Goal: Information Seeking & Learning: Compare options

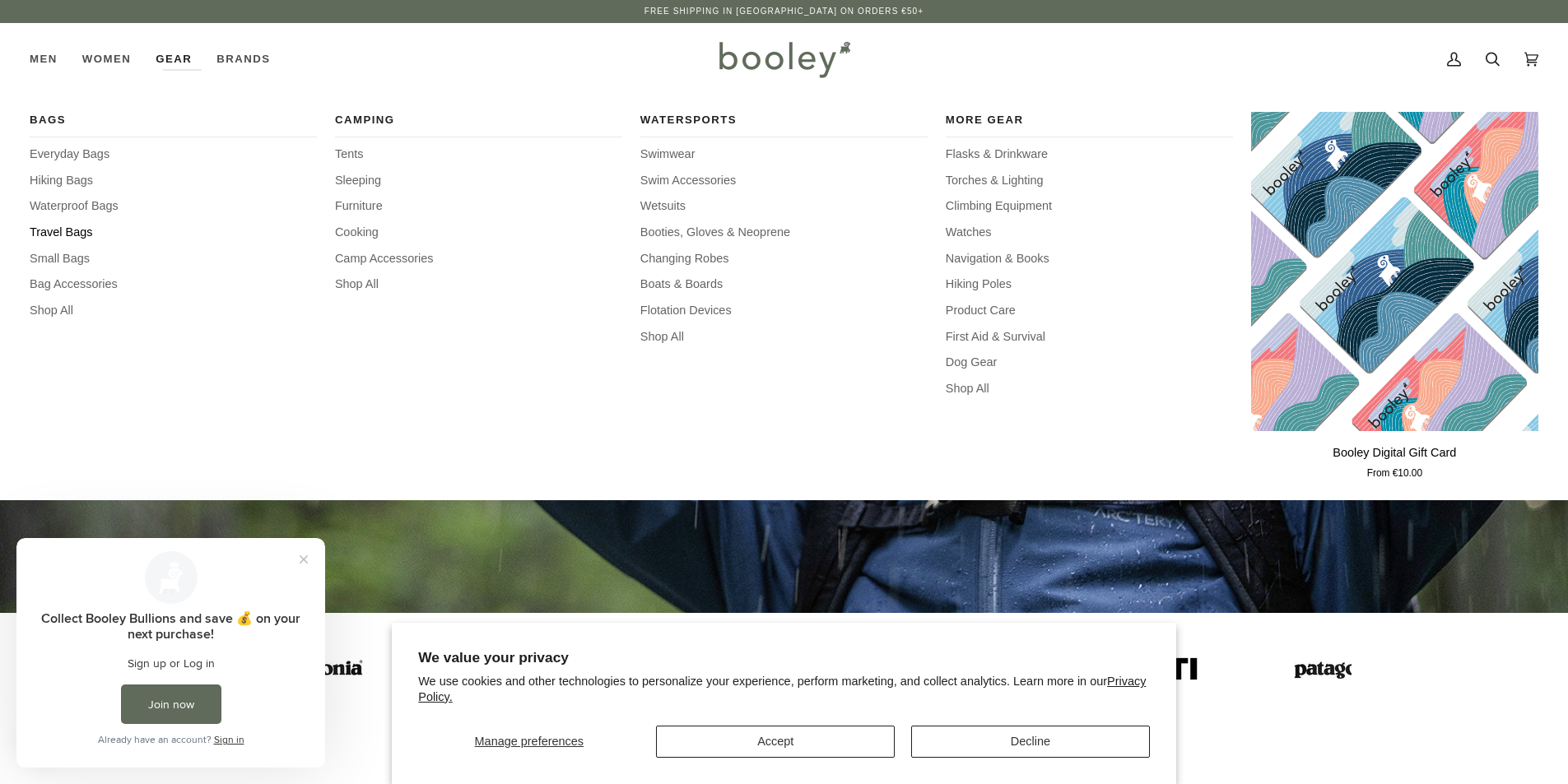
click at [69, 235] on span "Travel Bags" at bounding box center [173, 233] width 287 height 18
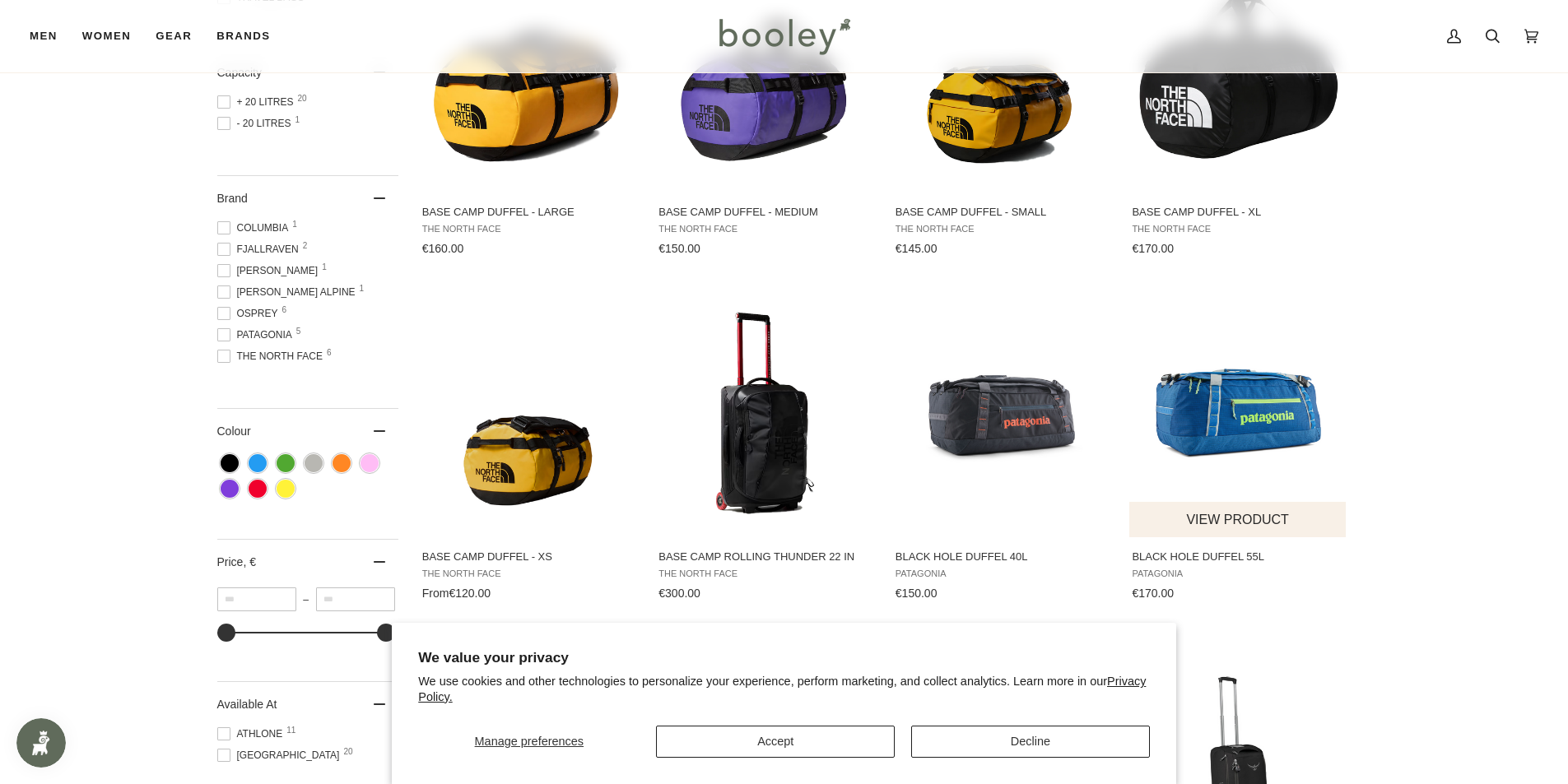
scroll to position [412, 0]
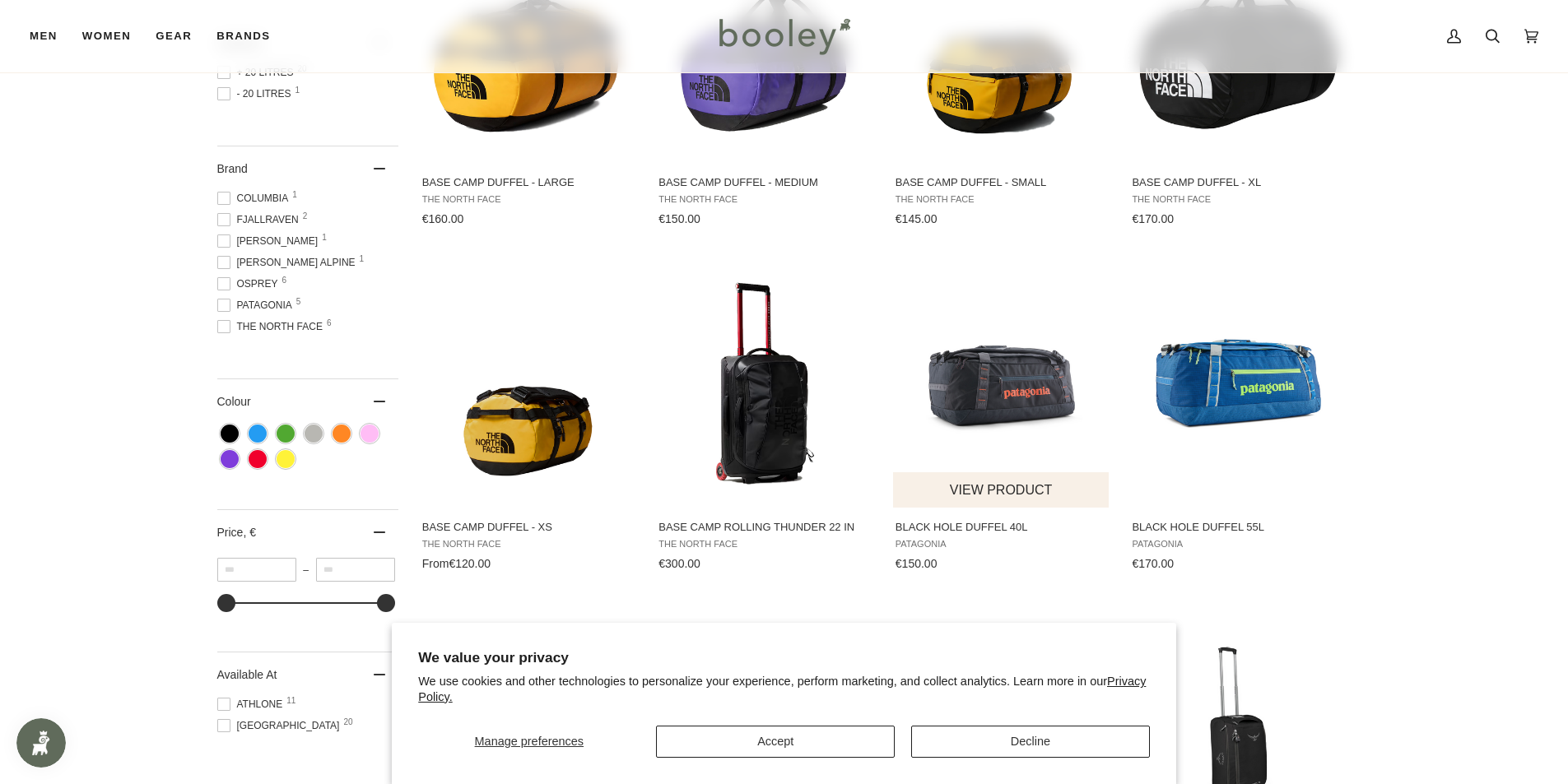
click at [1073, 406] on img "Black Hole Duffel 40L" at bounding box center [1002, 384] width 218 height 218
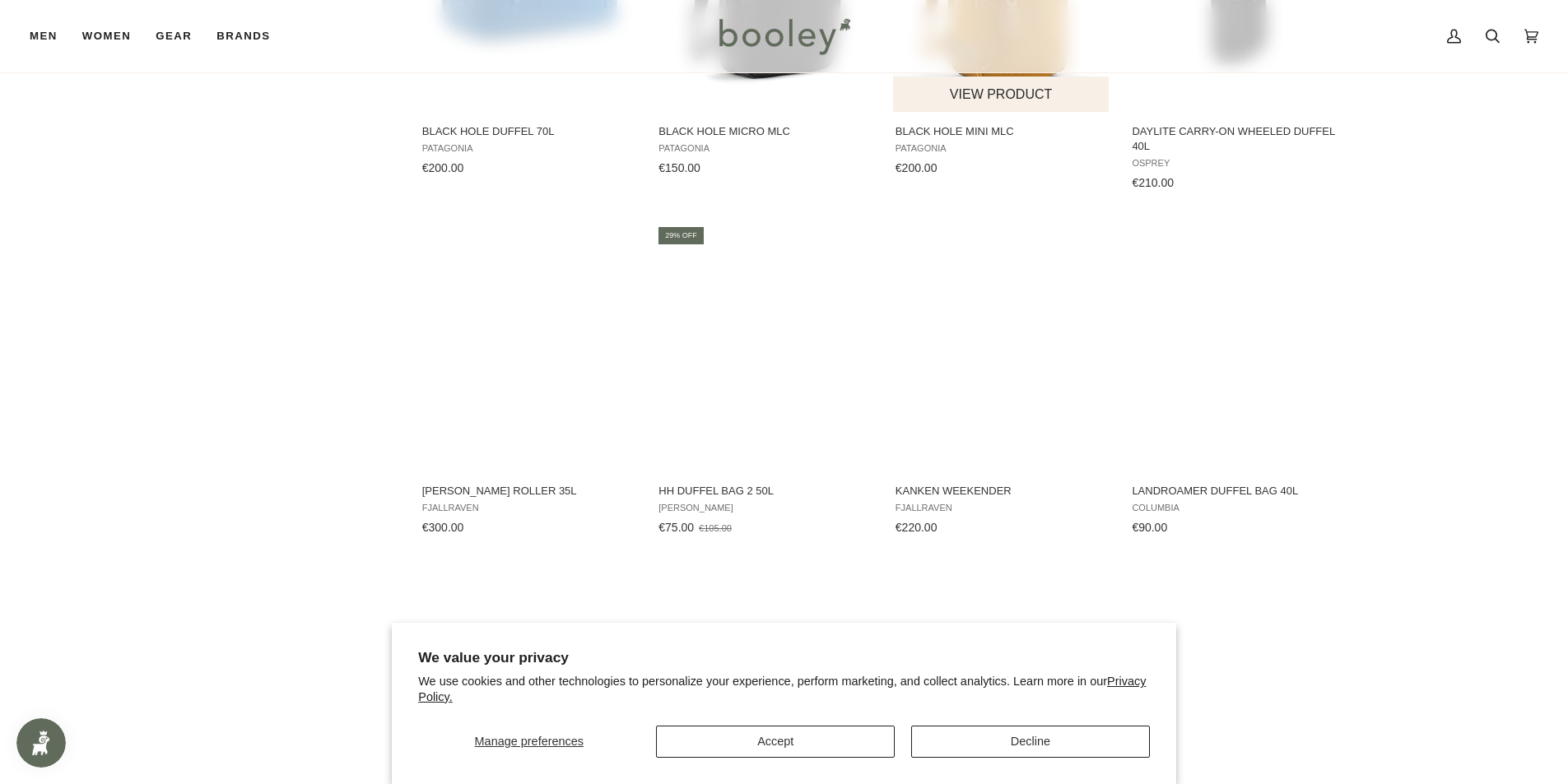
scroll to position [1152, 0]
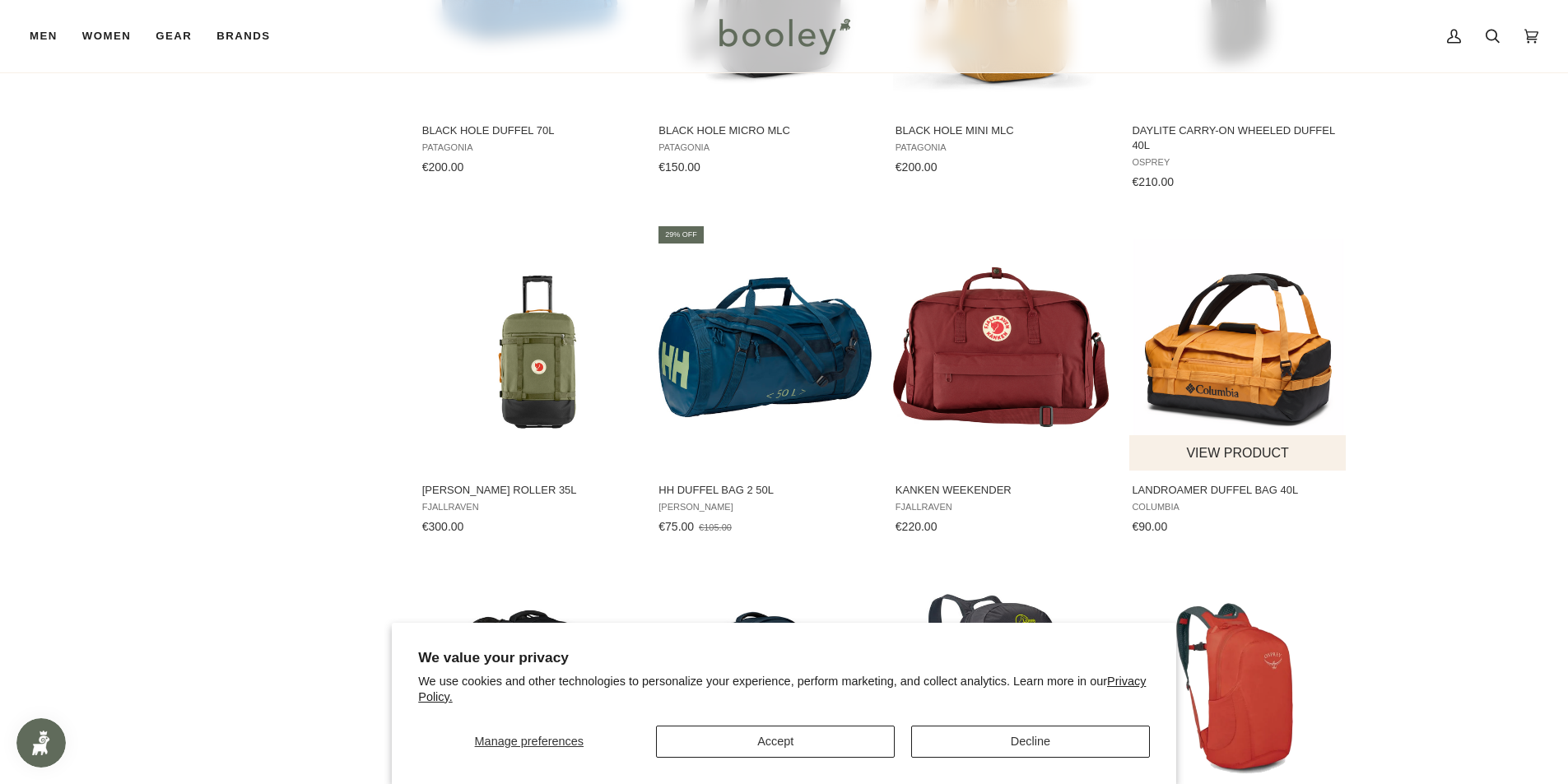
click at [1291, 368] on img "Landroamer Duffel Bag 40L" at bounding box center [1238, 347] width 218 height 218
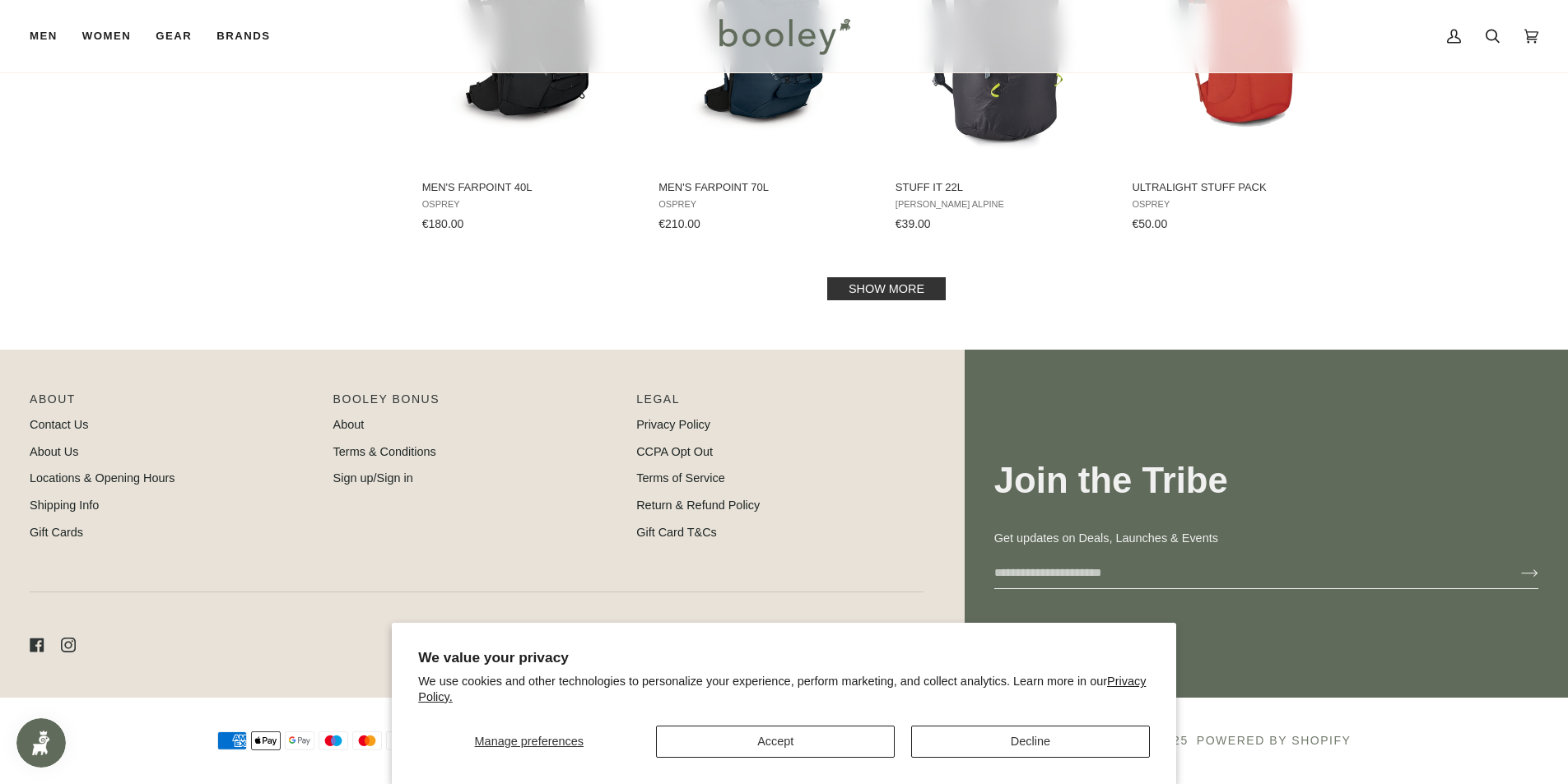
click at [851, 283] on link "Show more" at bounding box center [887, 288] width 118 height 23
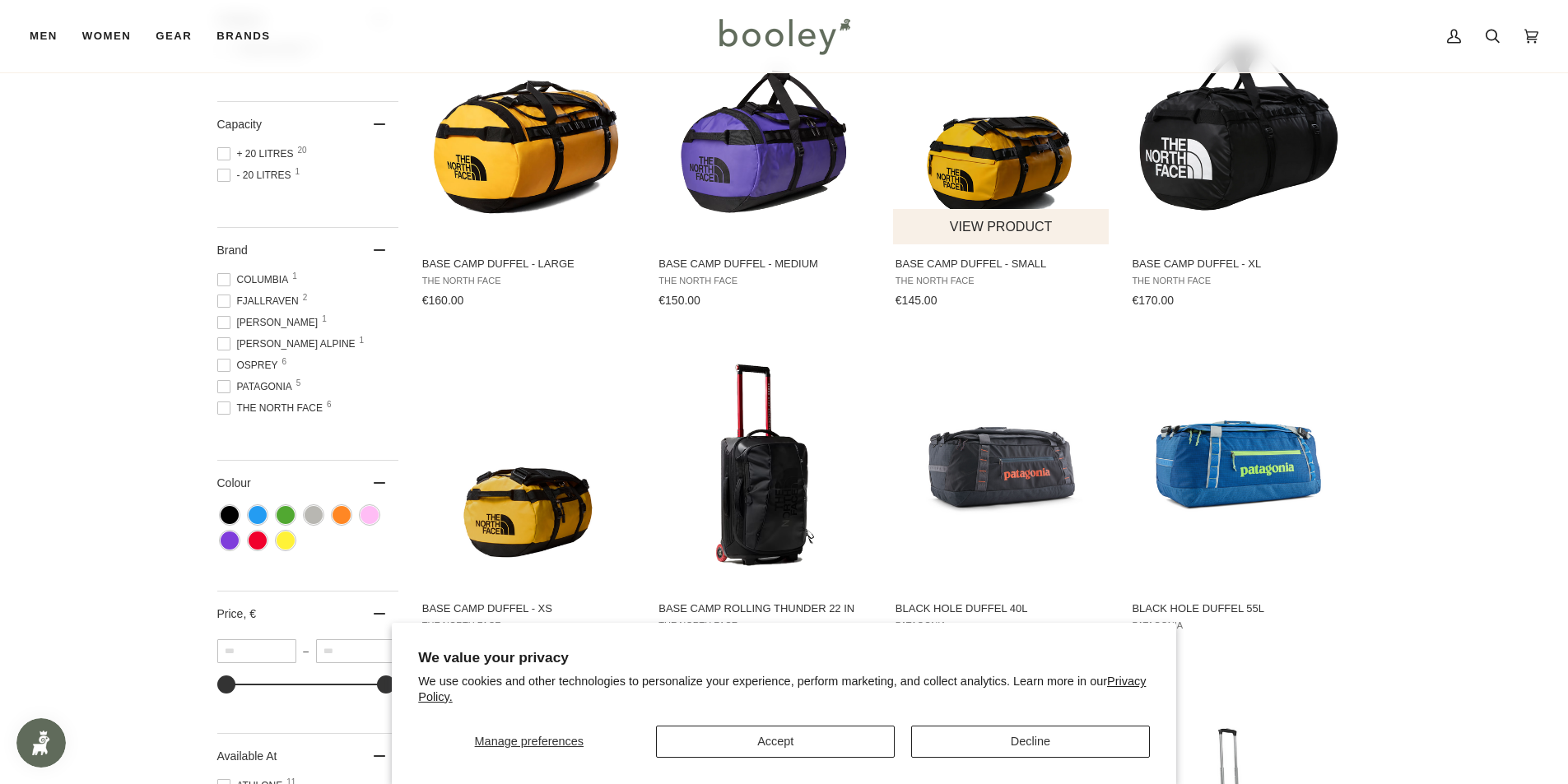
scroll to position [124, 0]
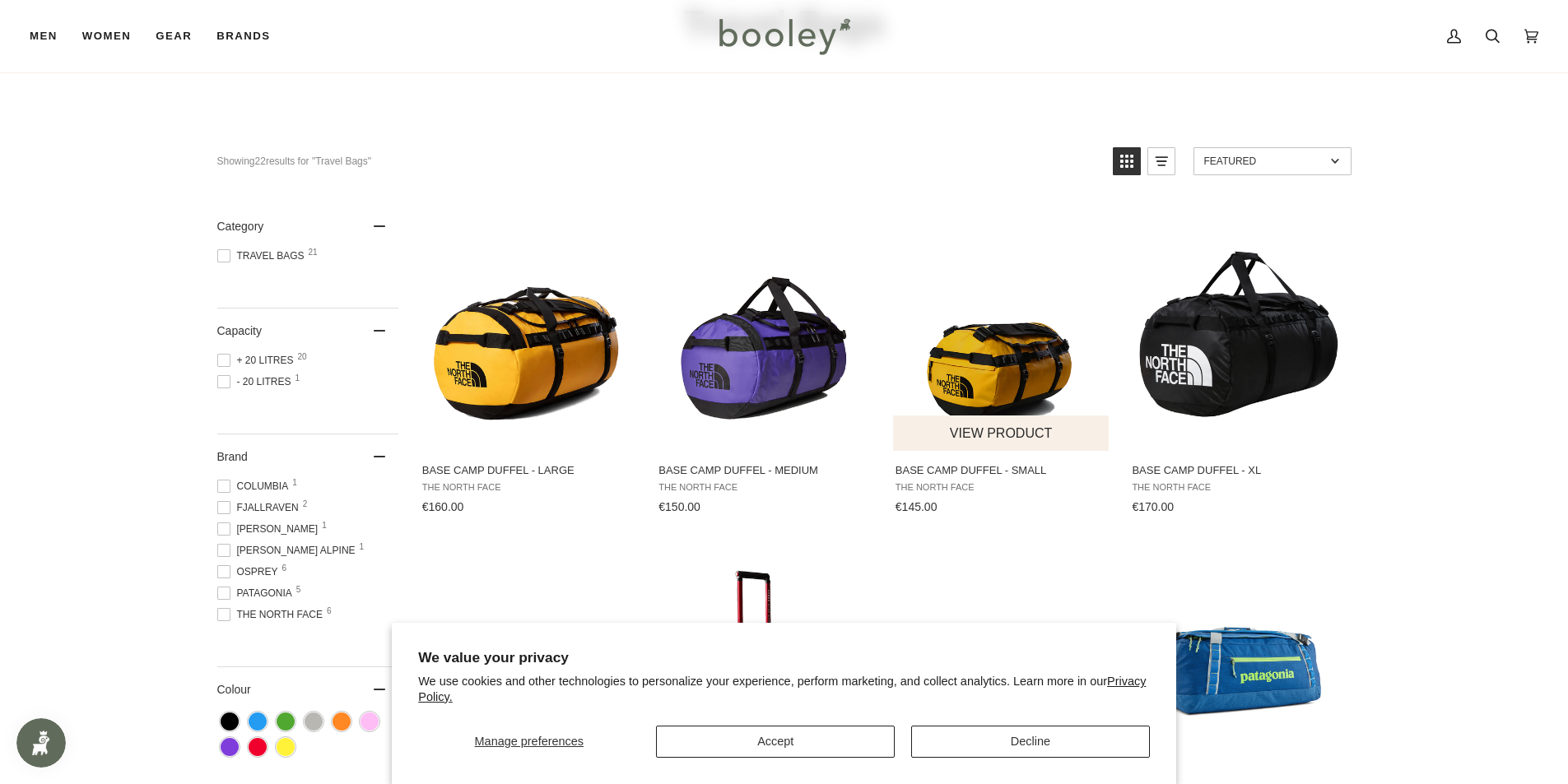
click at [948, 328] on img "Base Camp Duffel - Small" at bounding box center [1002, 328] width 218 height 218
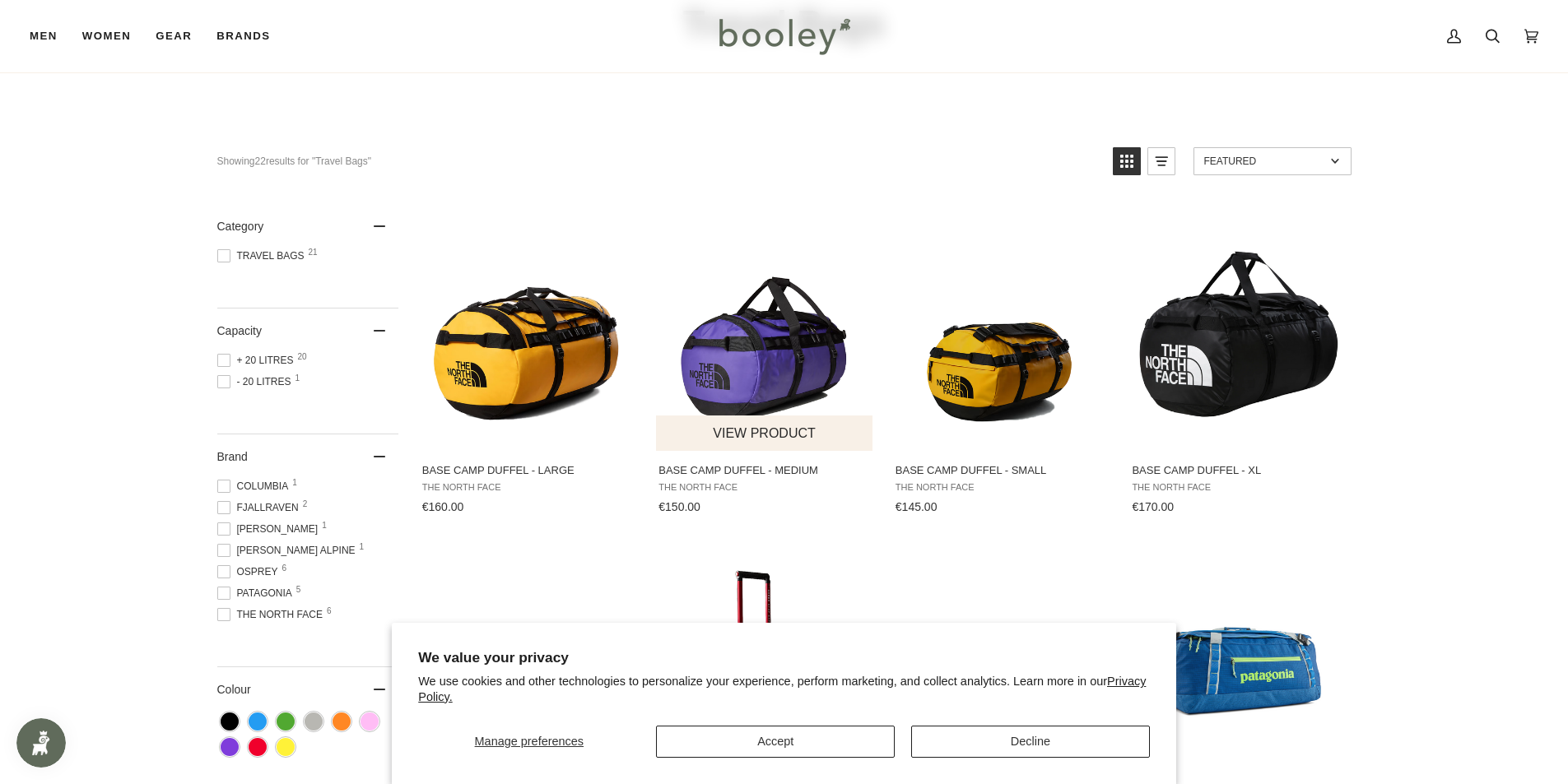
click at [737, 380] on img "Base Camp Duffel - Medium" at bounding box center [765, 328] width 218 height 218
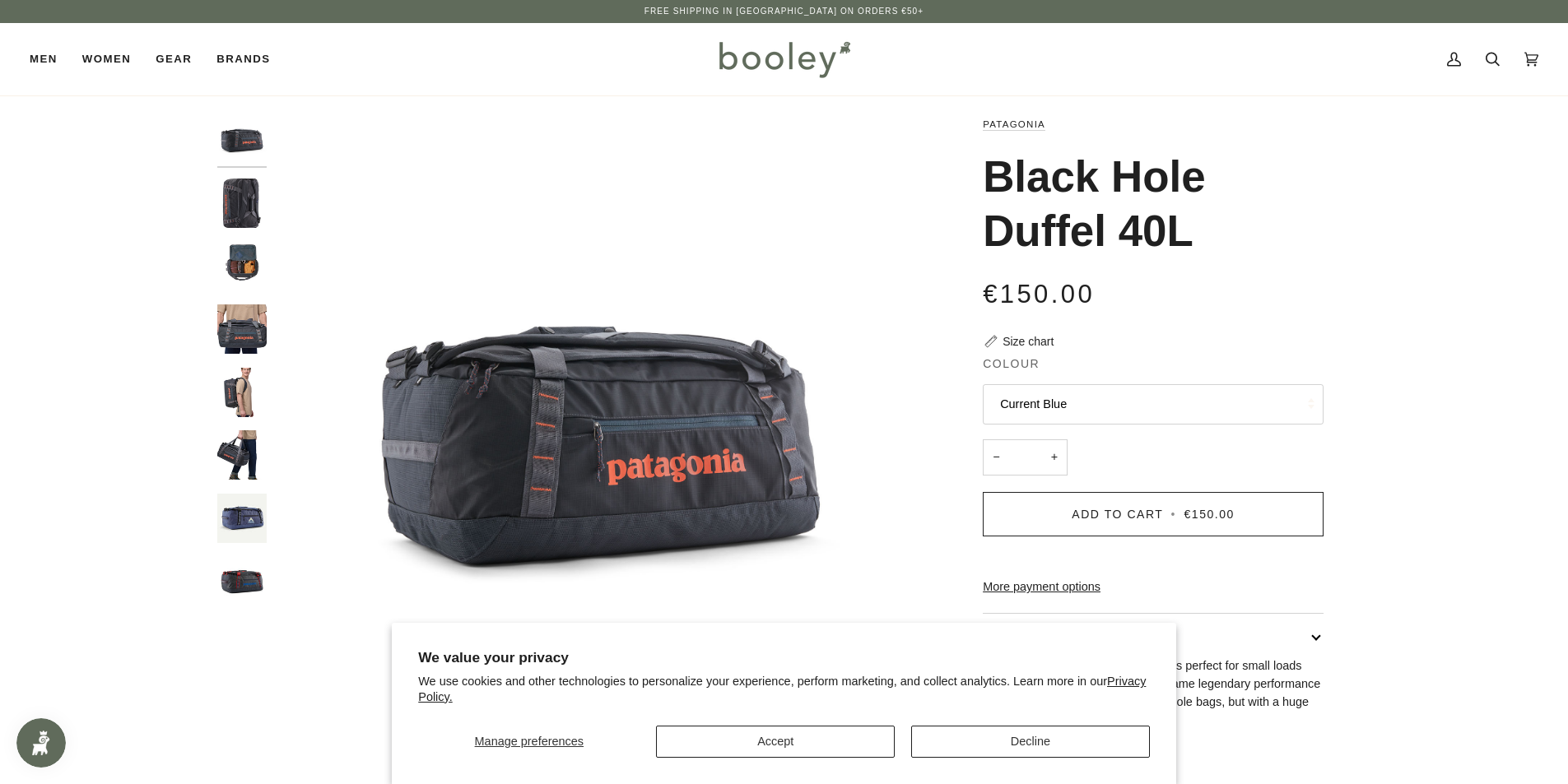
click at [226, 207] on img "Patagonia Black Hole Duffel 40L Smolder Blue - Booley Galway" at bounding box center [241, 202] width 49 height 49
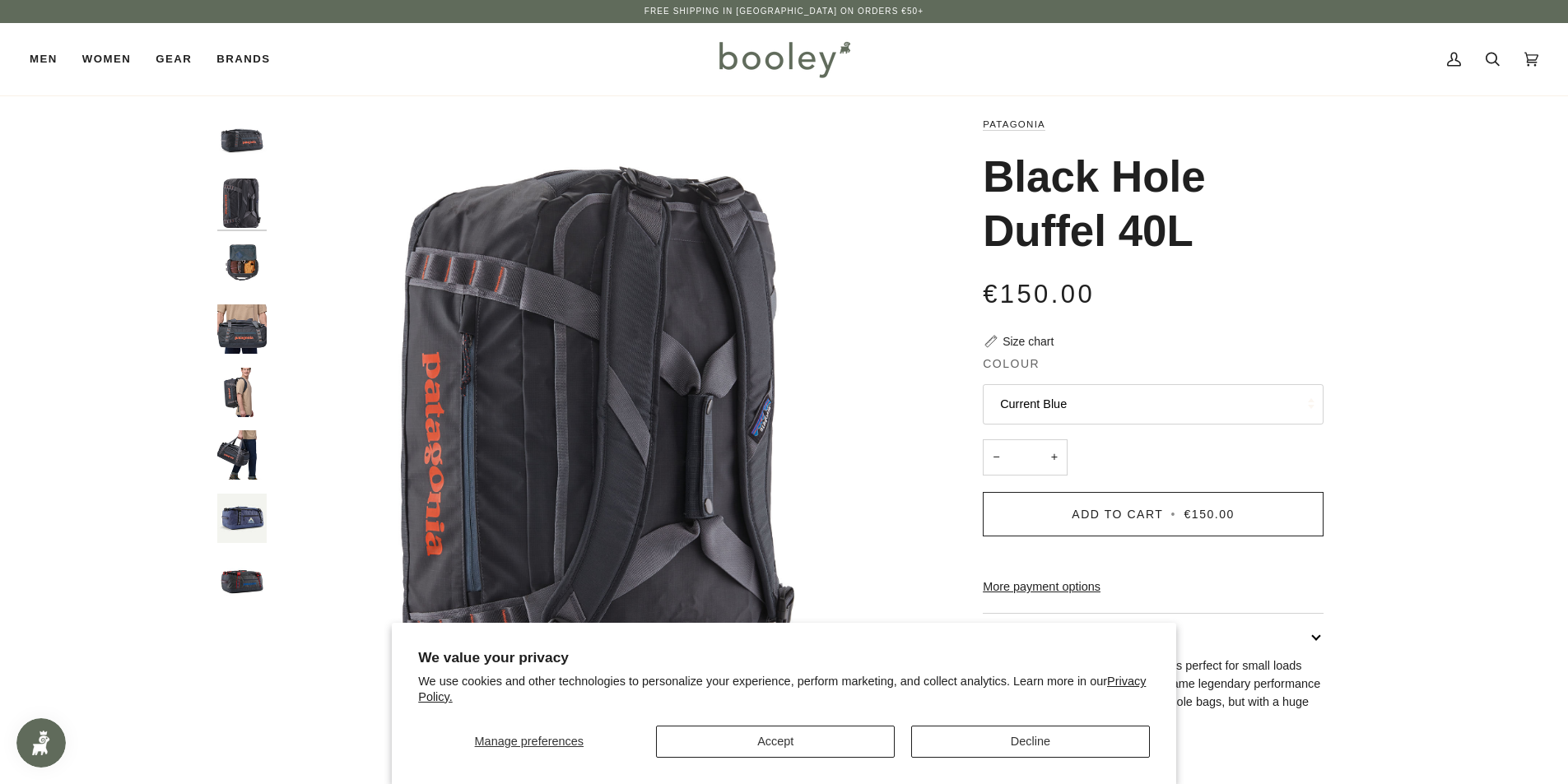
click at [237, 249] on img "Patagonia Black Hole Duffel 40L Smolder Blue - Booley Galway" at bounding box center [241, 265] width 49 height 49
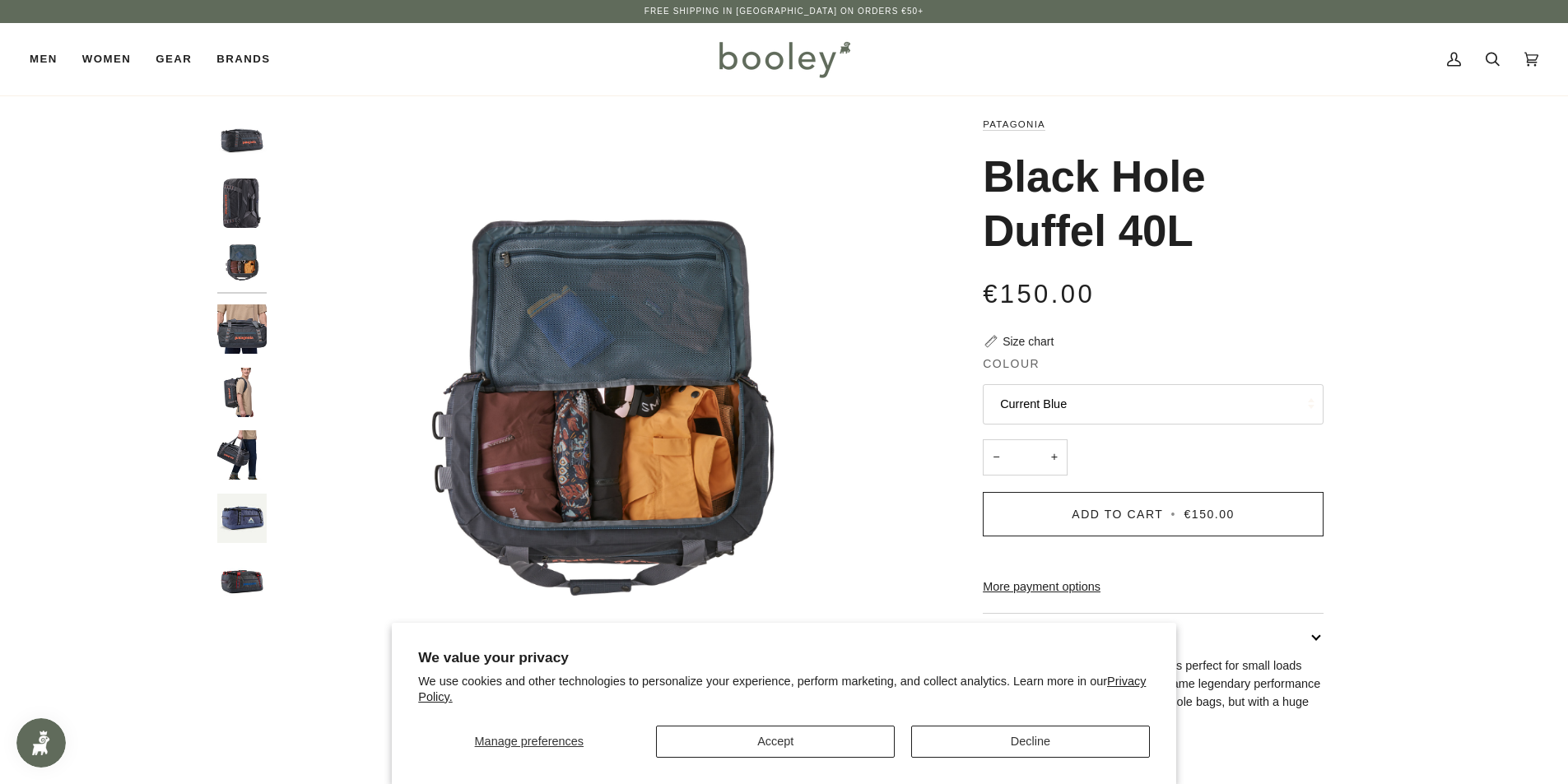
click at [271, 356] on div at bounding box center [246, 368] width 57 height 504
click at [256, 399] on img "Patagonia Black Hole Duffel 40L Smolder Blue - Booley Galway" at bounding box center [241, 392] width 49 height 49
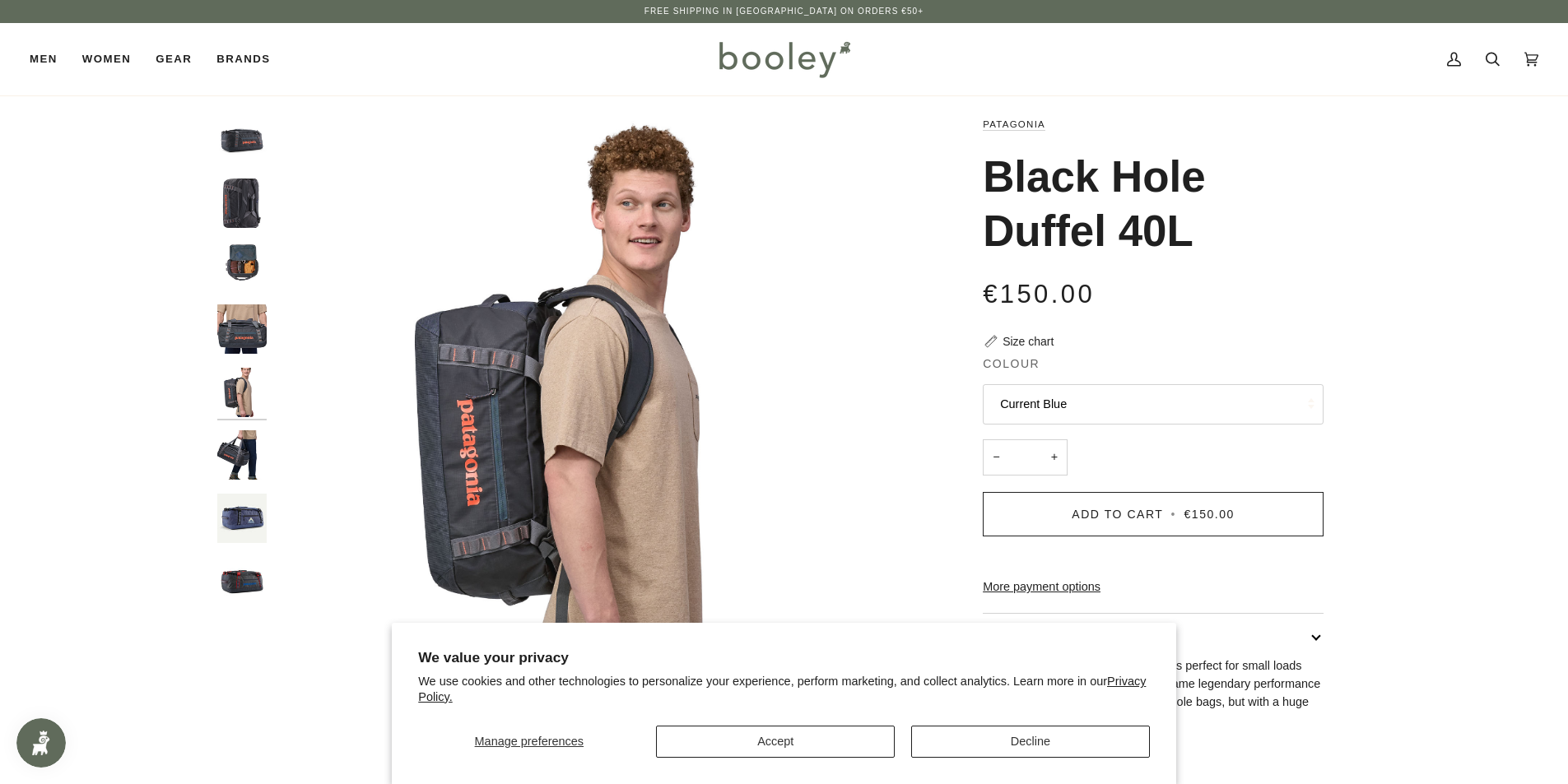
click at [250, 442] on img "Patagonia Black Hole Duffel 40L Smolder Blue - Booley Galway" at bounding box center [241, 454] width 49 height 49
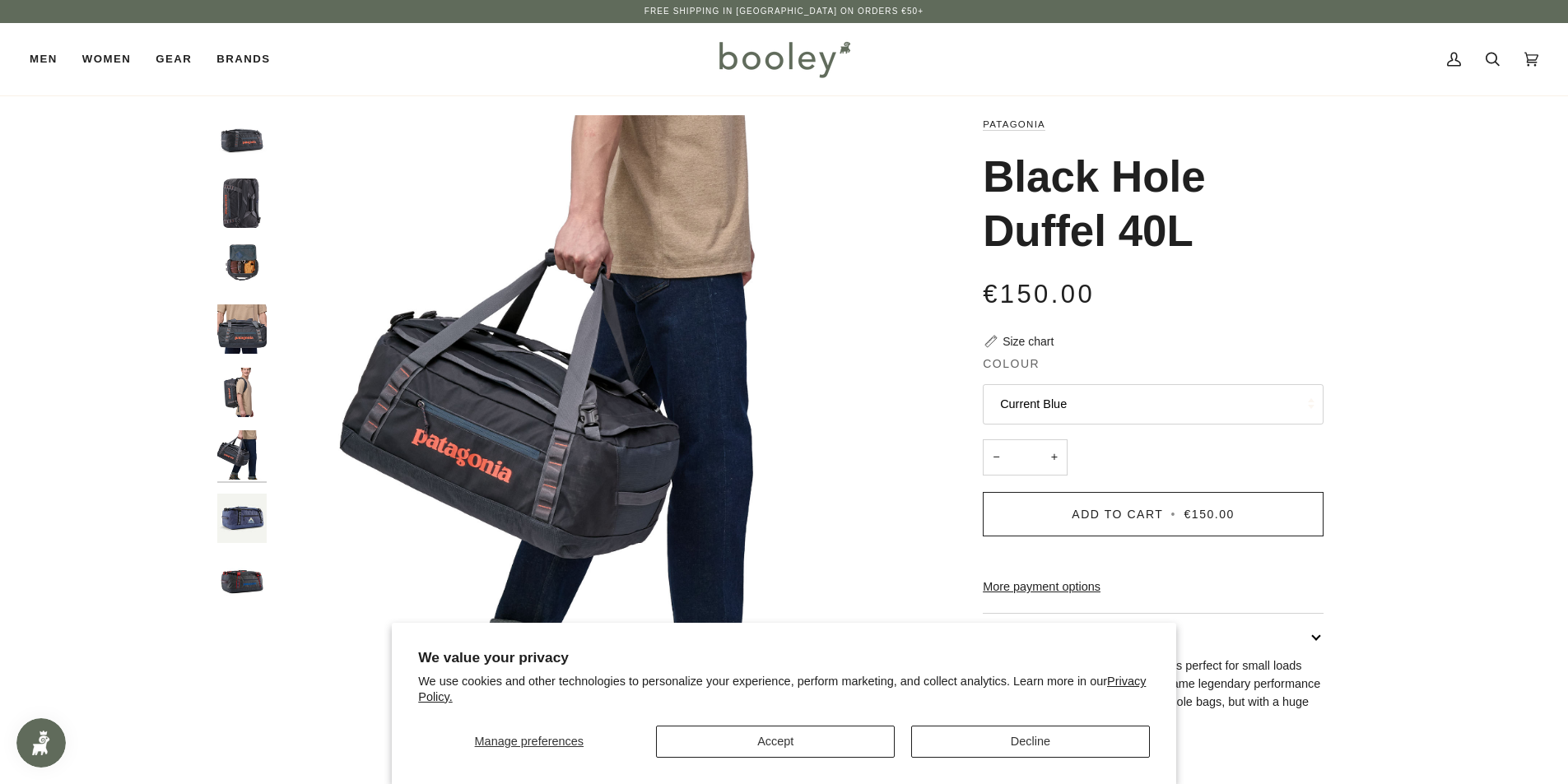
click at [235, 530] on img "Black Hole Duffel 40L" at bounding box center [241, 518] width 49 height 49
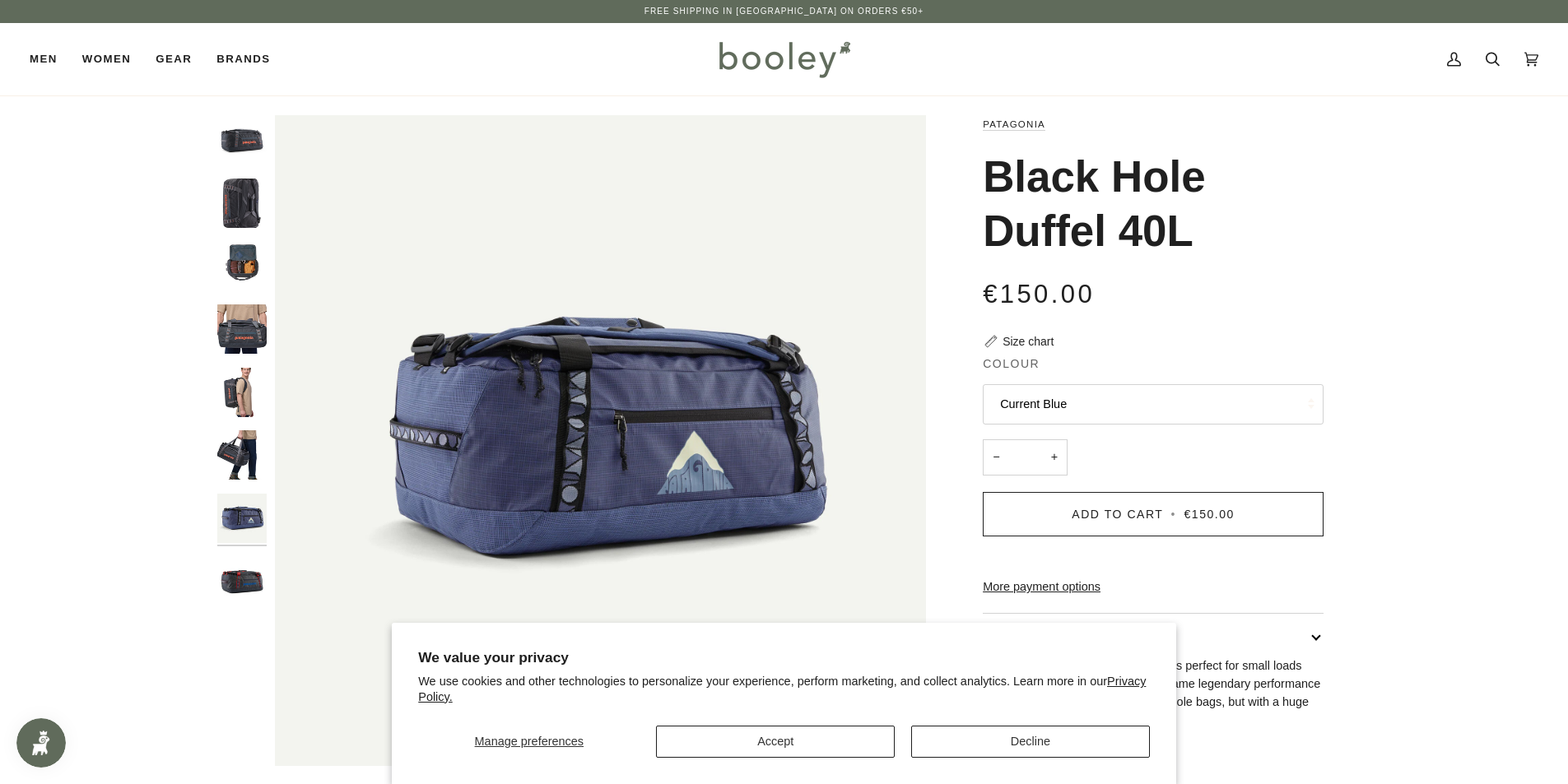
click at [243, 591] on img "Black Hole Duffel 40L" at bounding box center [241, 581] width 49 height 49
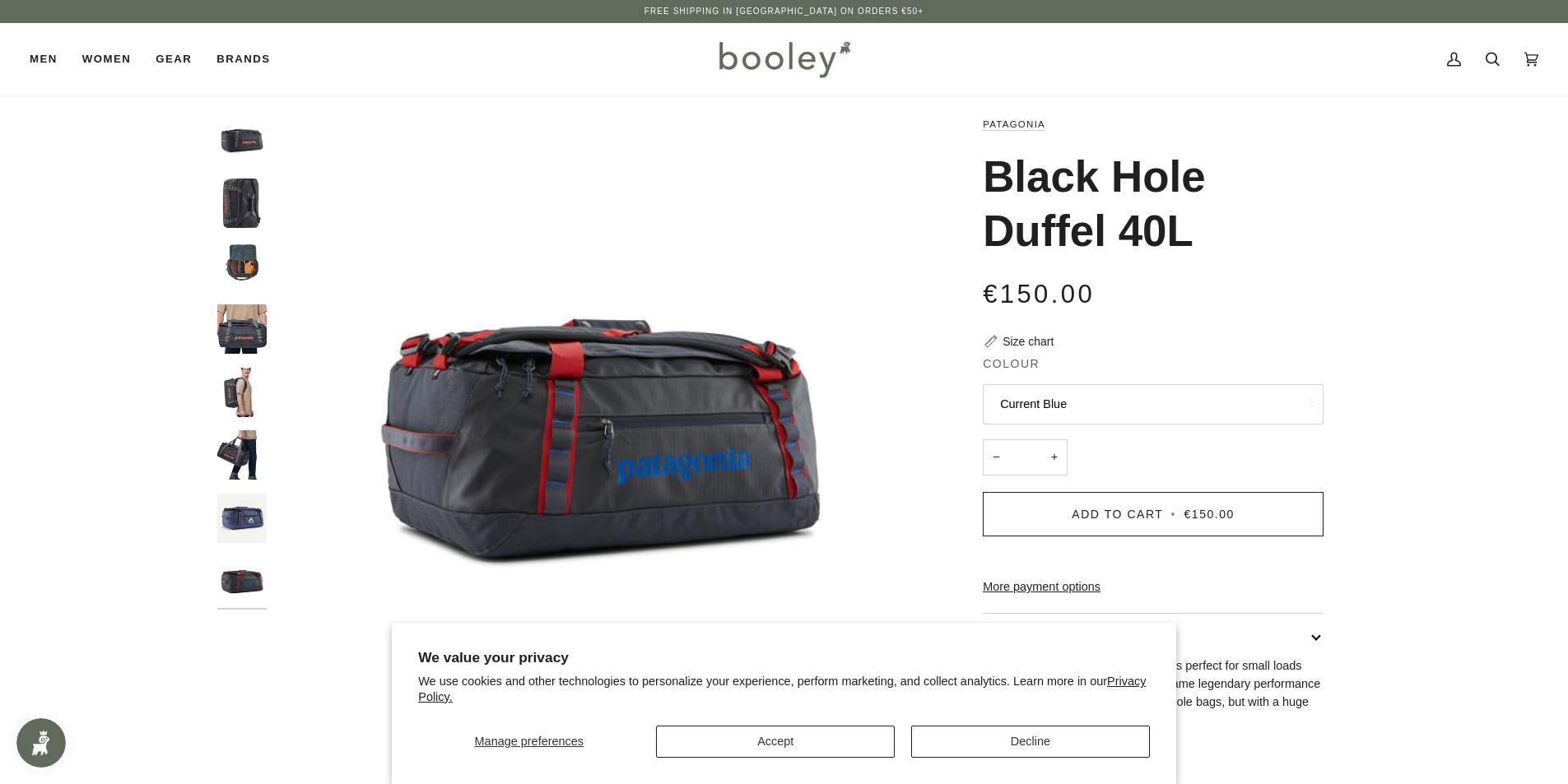
click at [1092, 405] on button "Current Blue" at bounding box center [1152, 404] width 341 height 41
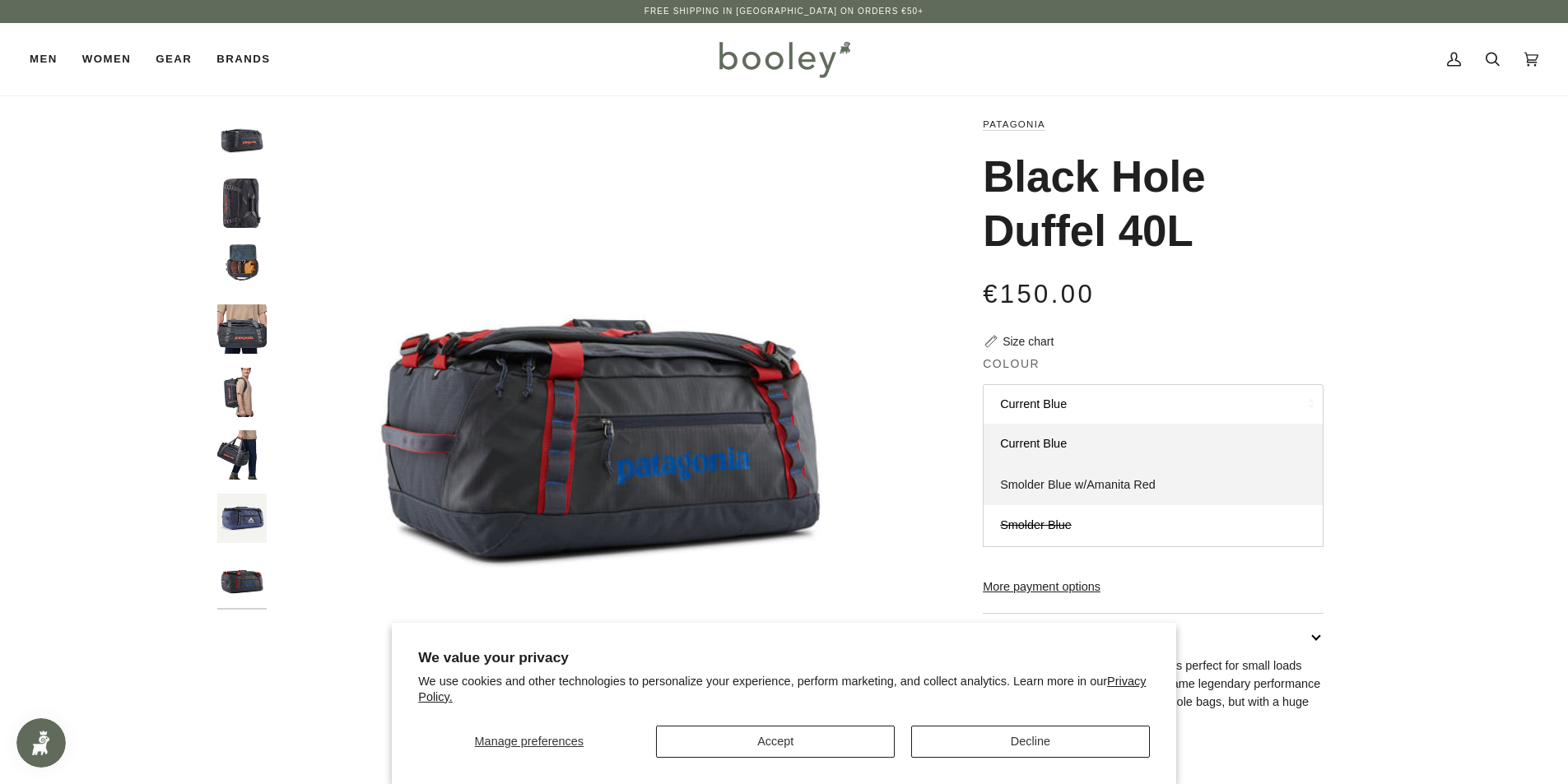
click at [1103, 488] on span "Smolder Blue w/Amanita Red" at bounding box center [1078, 485] width 155 height 13
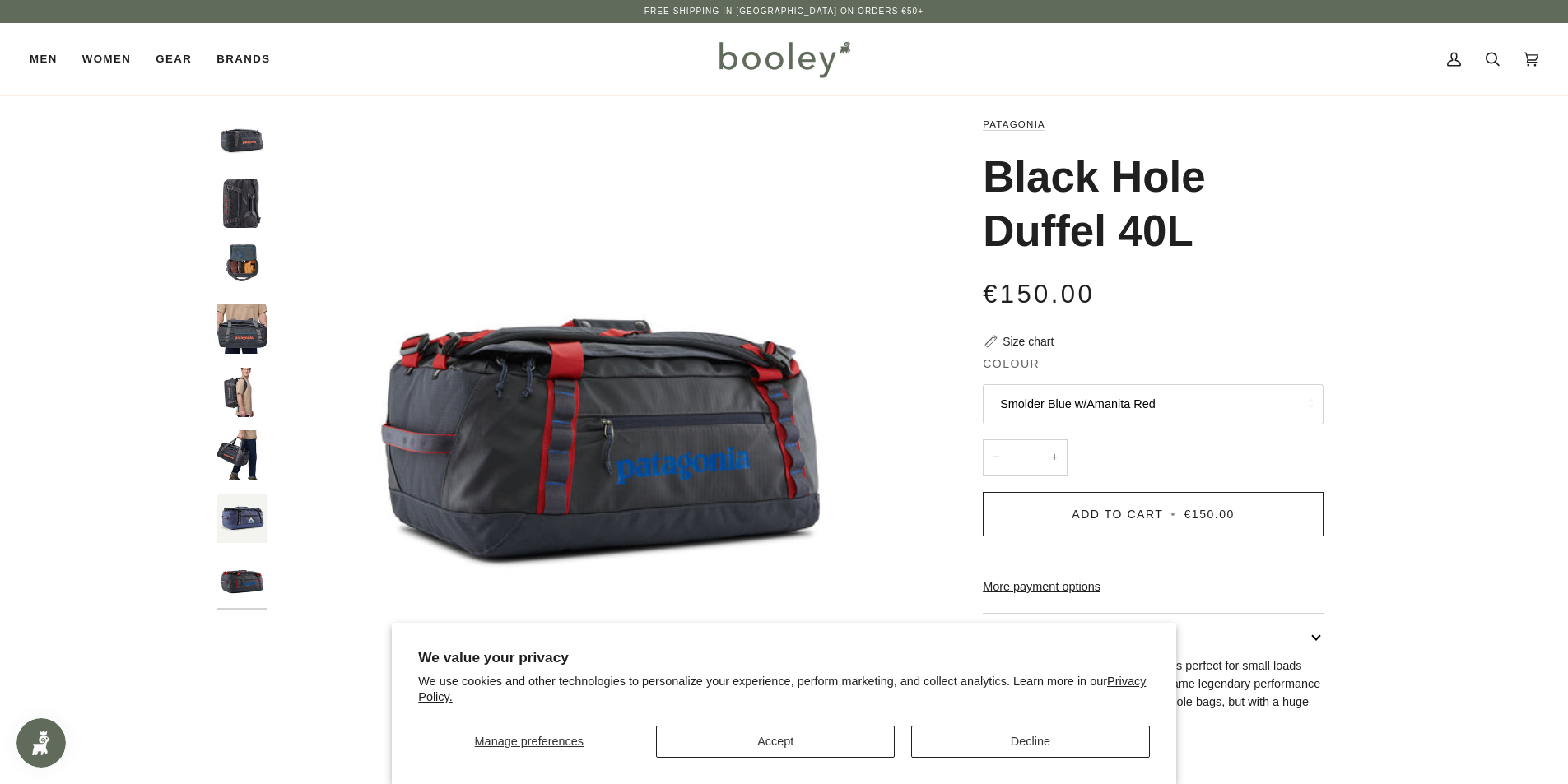
click at [254, 525] on img "Black Hole Duffel 40L" at bounding box center [241, 518] width 49 height 49
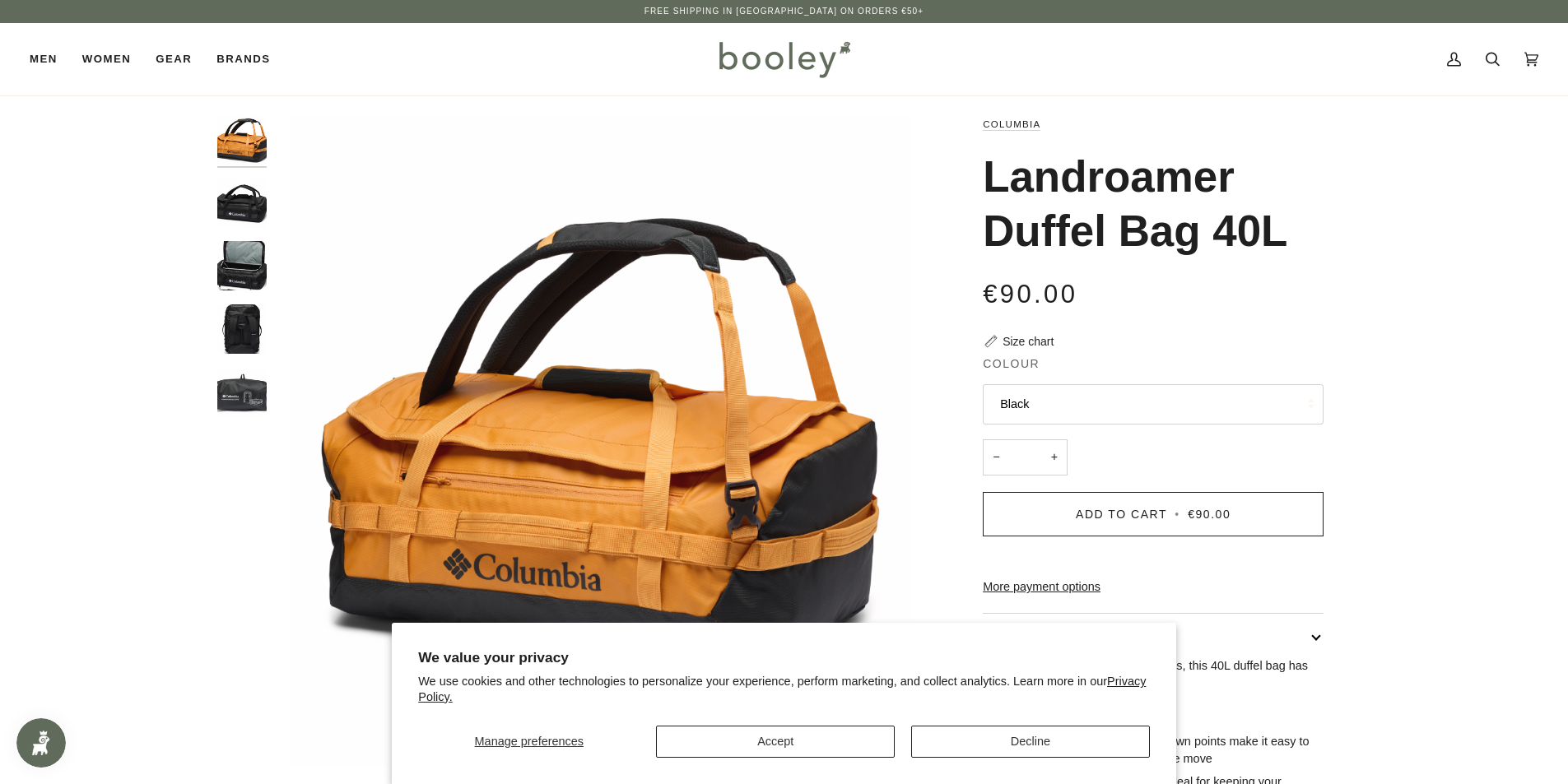
click at [233, 209] on img "Columbia Landroamer Duffel Bag 40L Black - Booley Galway" at bounding box center [241, 202] width 49 height 49
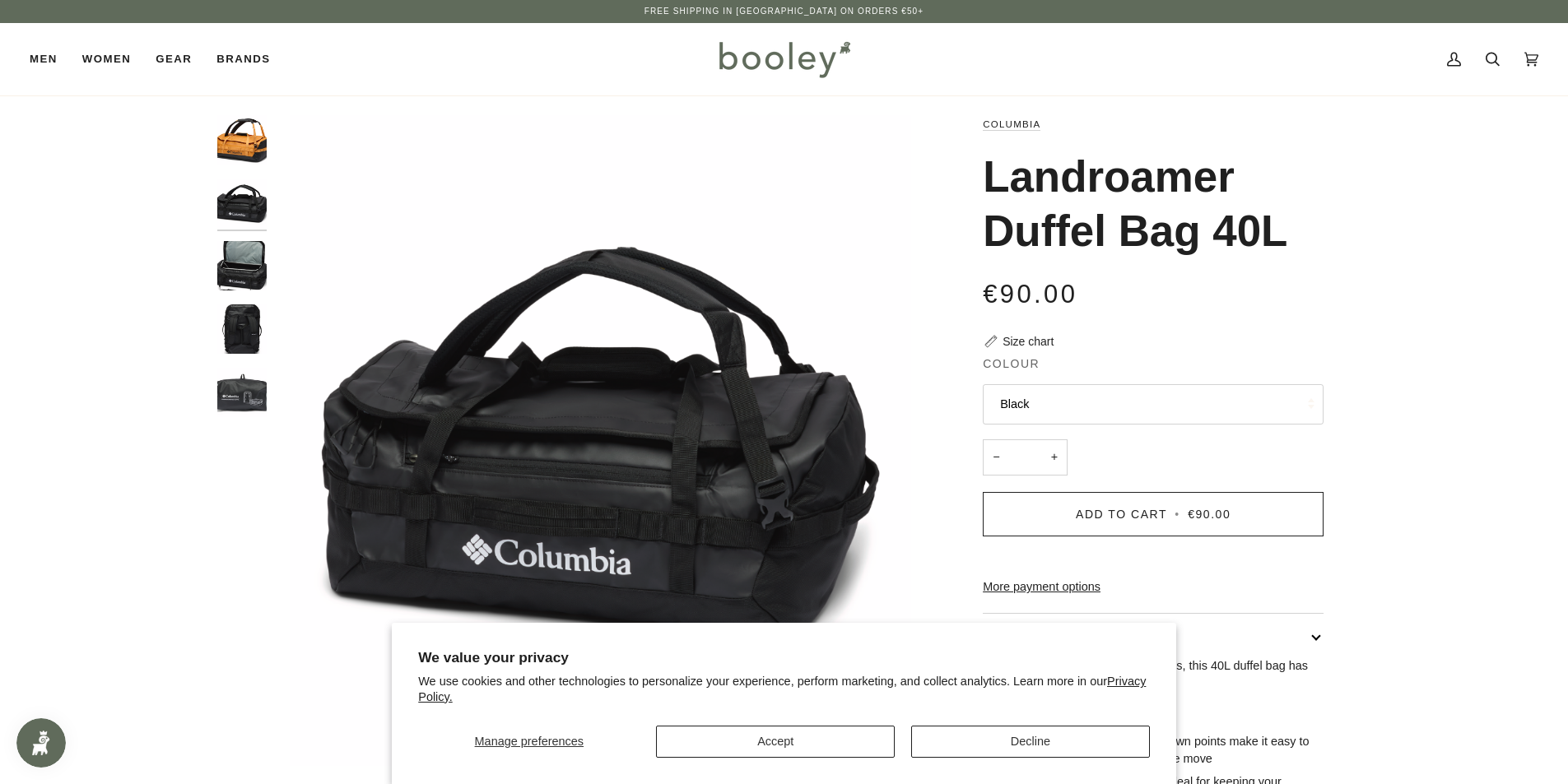
click at [246, 251] on img "Columbia Landroamer Duffel Bag 40L Black - Booley Galway" at bounding box center [241, 265] width 49 height 49
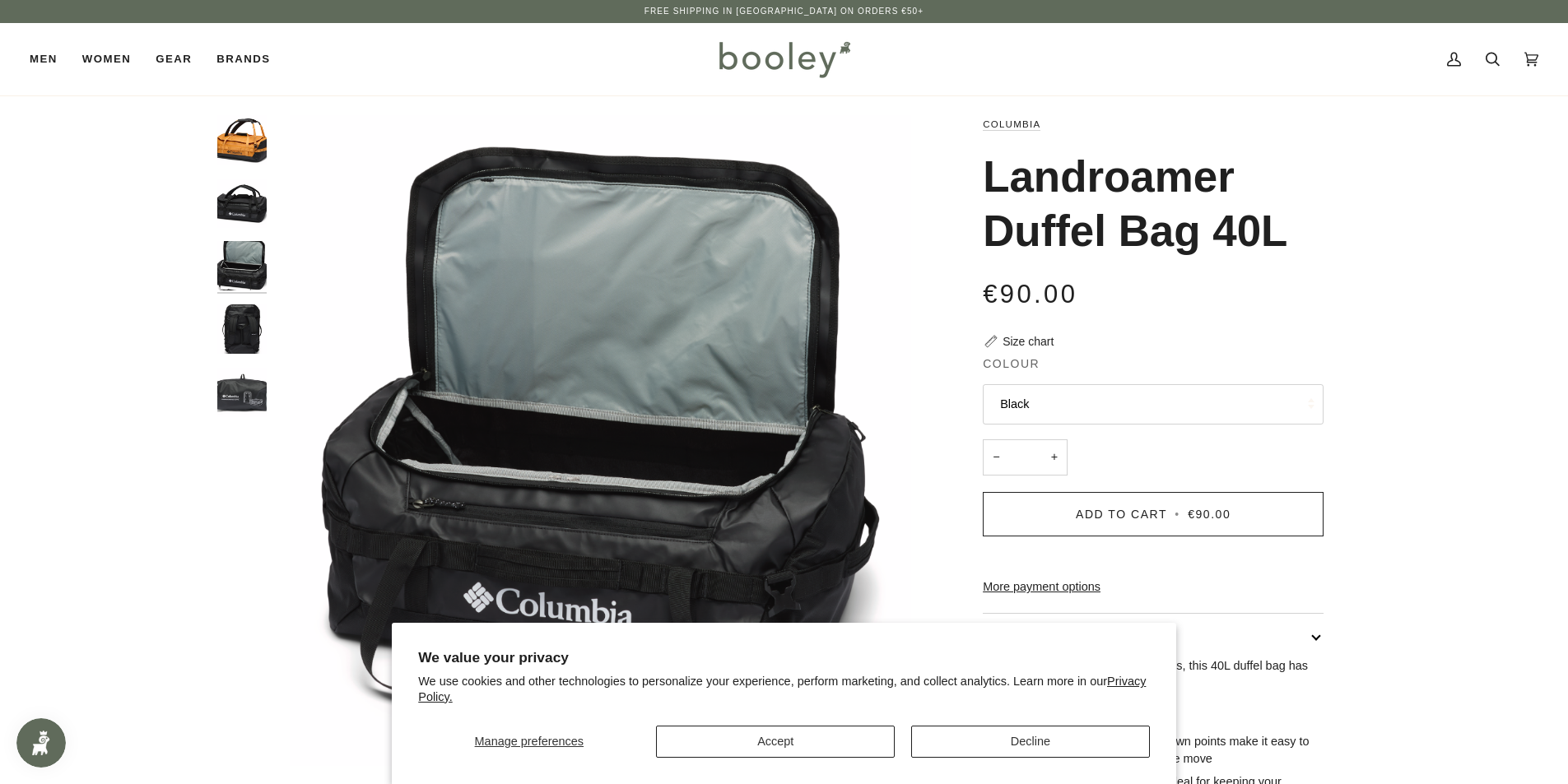
click at [253, 320] on img "Columbia Landroamer Duffel Bag 40L Black - Booley Galway" at bounding box center [241, 329] width 49 height 49
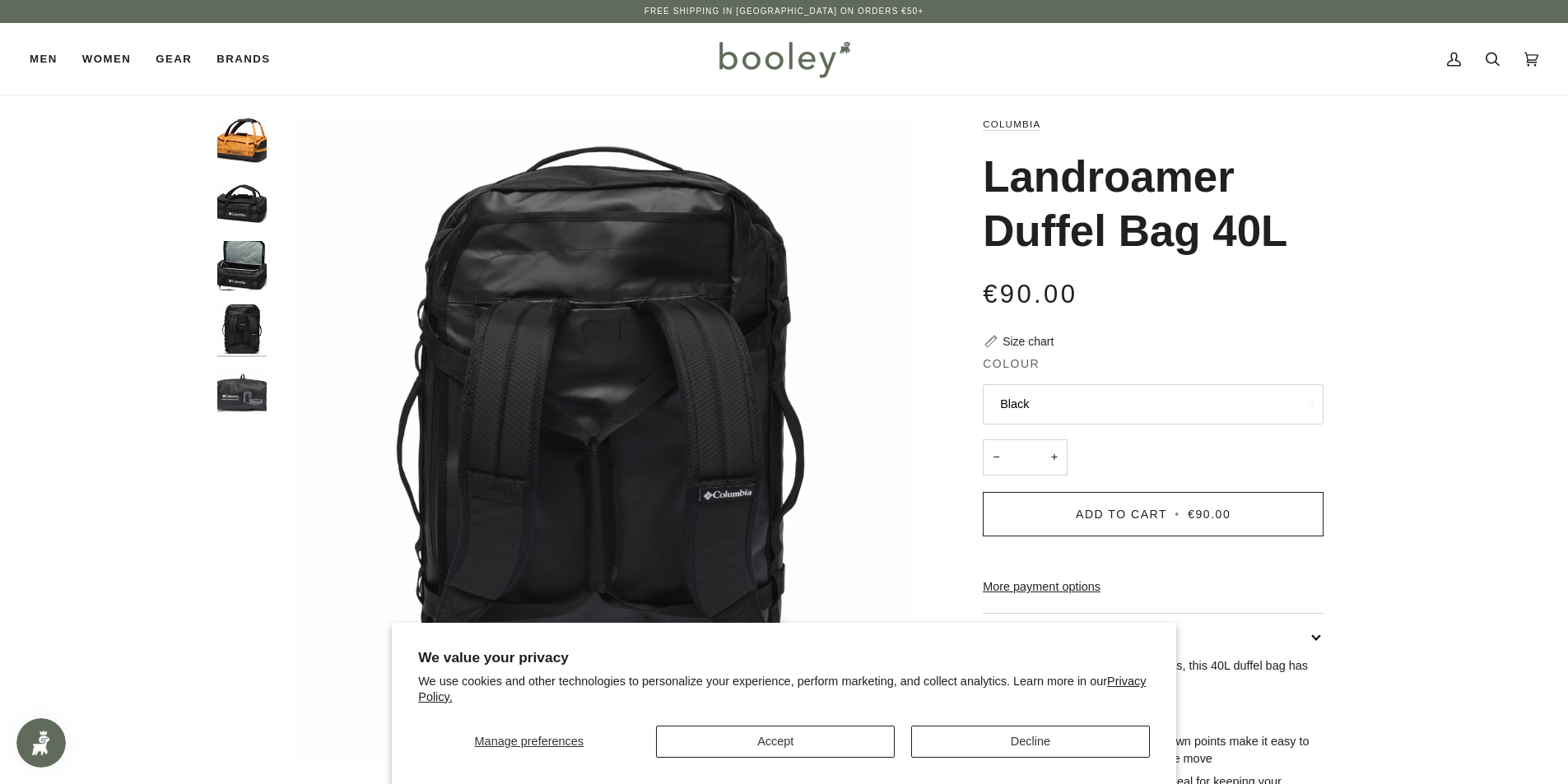
click at [252, 372] on img "Columbia Landroamer Duffel Bag 40L Black - Booley Galway" at bounding box center [241, 392] width 49 height 49
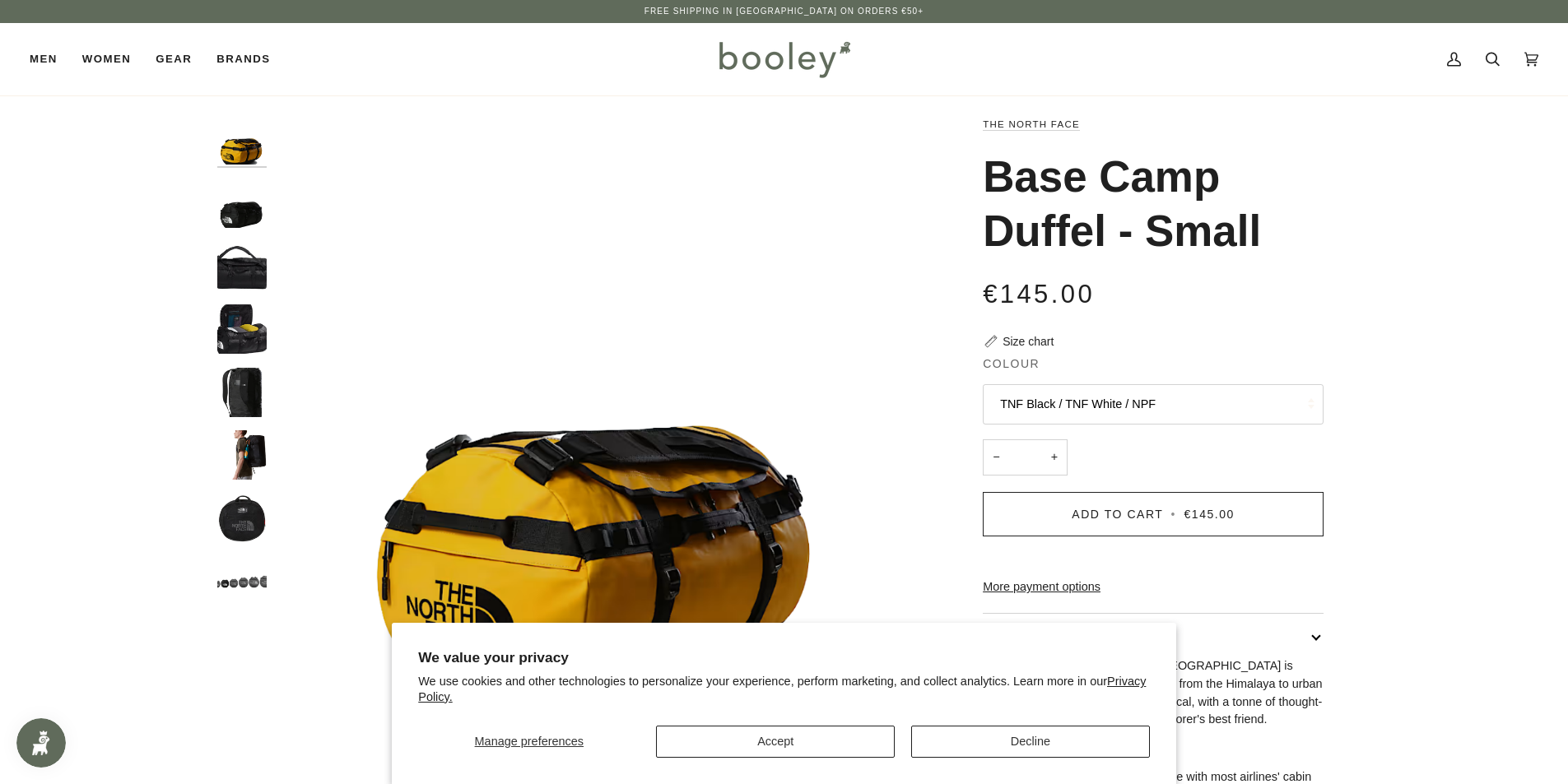
click at [253, 309] on img "The North Face Base Camp Duffel - Small TNF Black / TNF White - Booley Galway" at bounding box center [241, 329] width 49 height 49
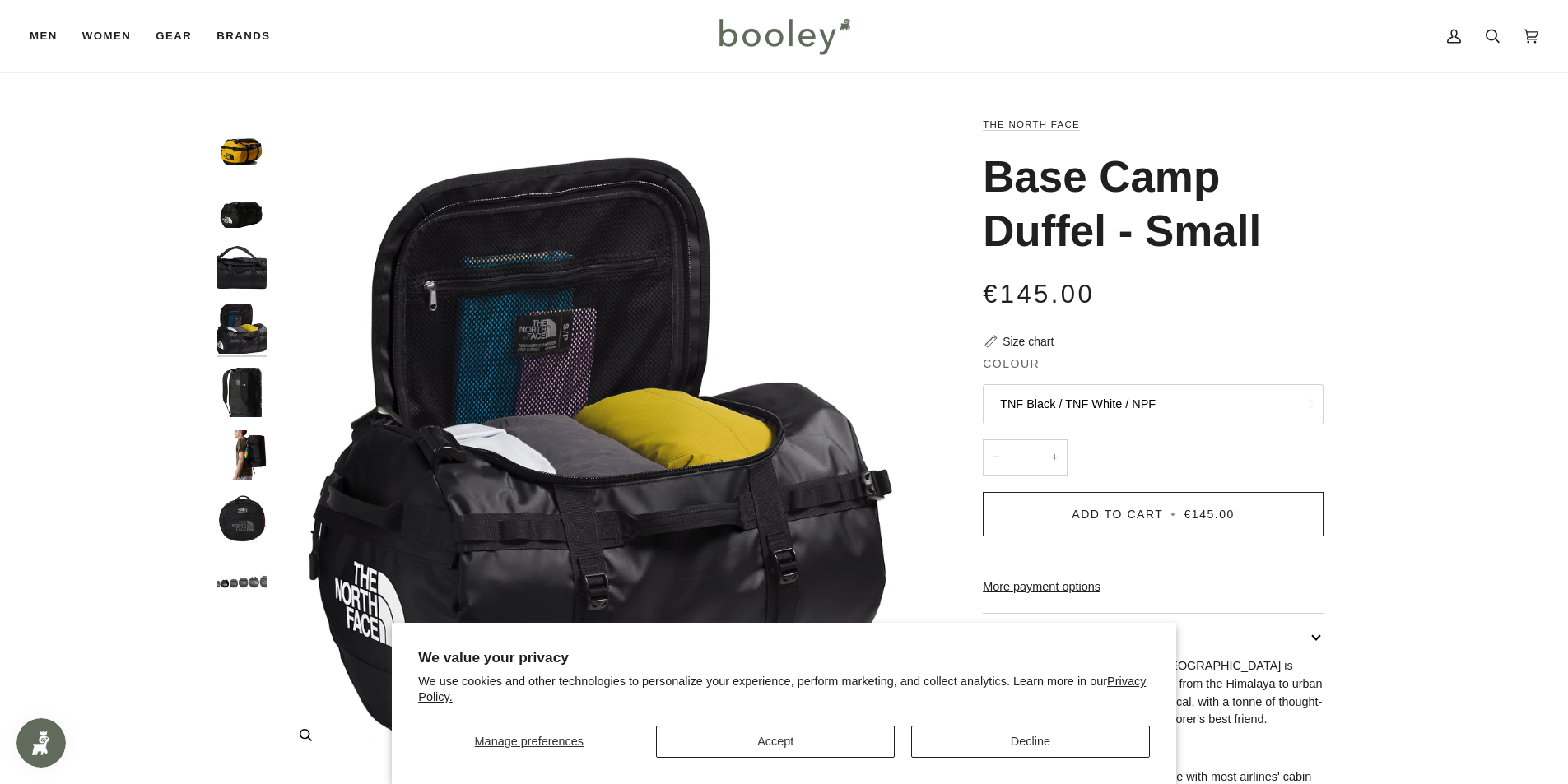
scroll to position [247, 0]
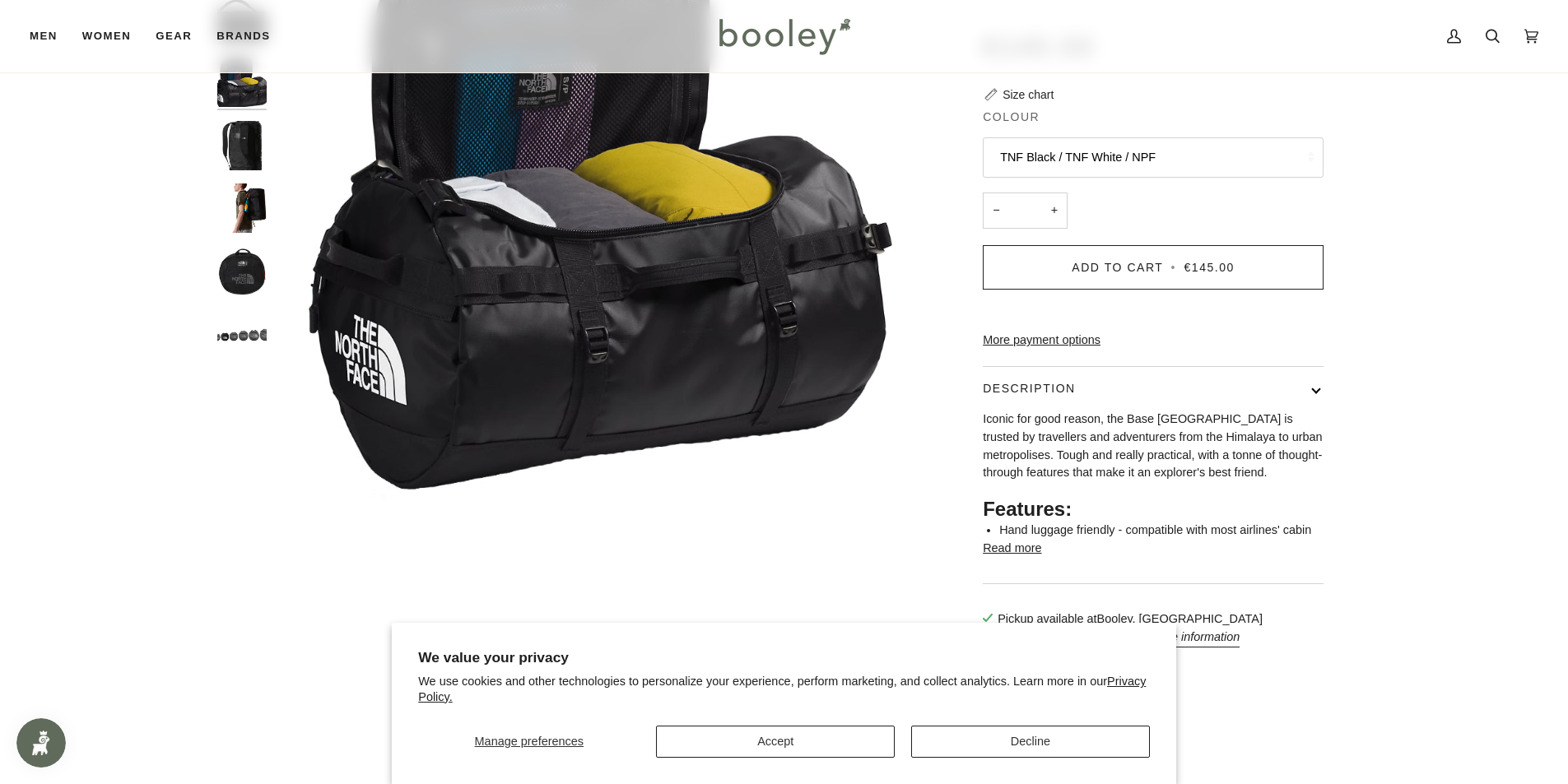
click at [234, 349] on img "The North Face Base Camp Duffel - Small TNF Black / TNF White - Booley Galway" at bounding box center [241, 334] width 49 height 49
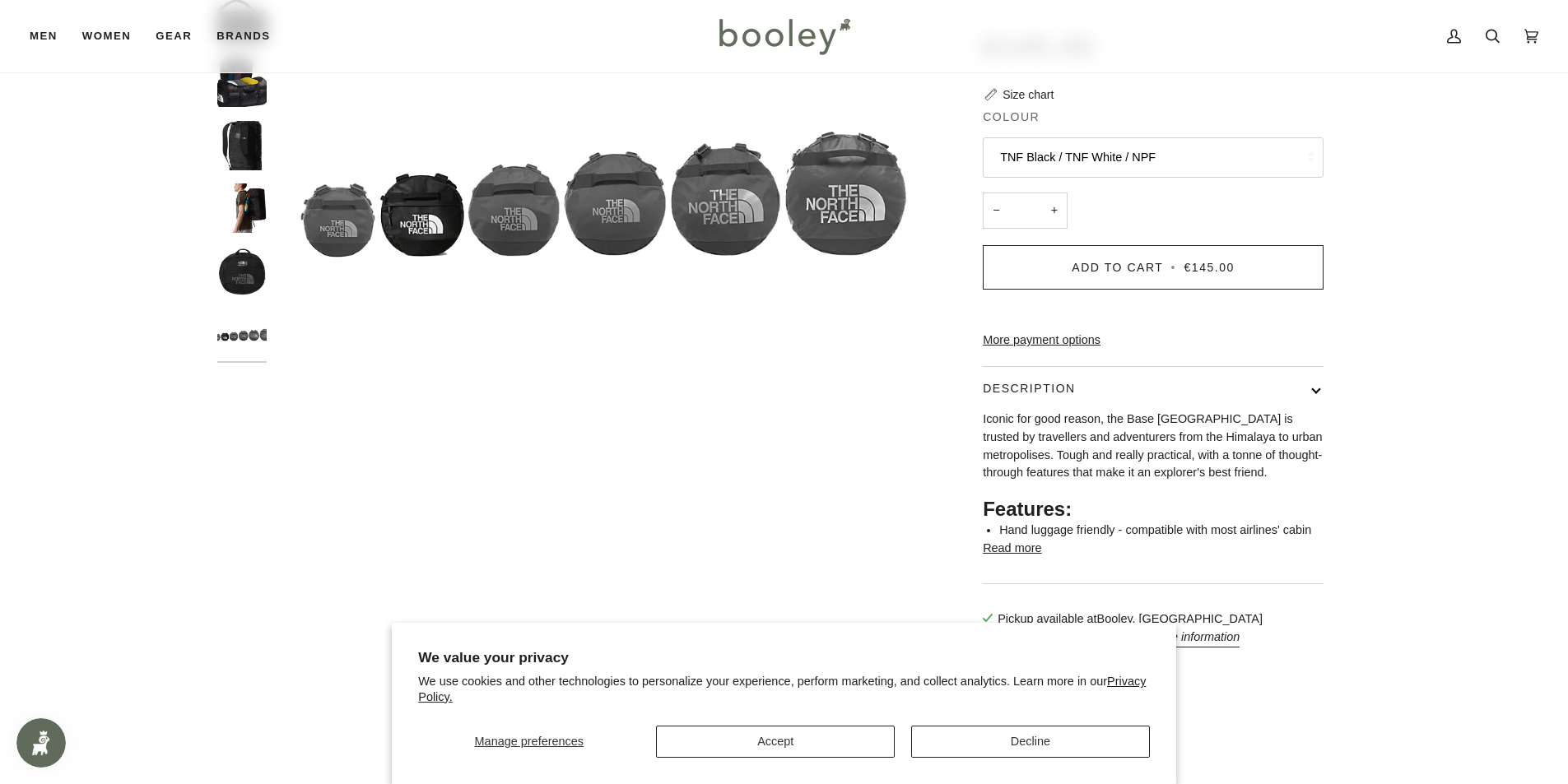
click at [270, 299] on div at bounding box center [246, 120] width 57 height 504
click at [260, 284] on img "The North Face Base Camp Duffel - Small - Booley Galway" at bounding box center [241, 271] width 49 height 49
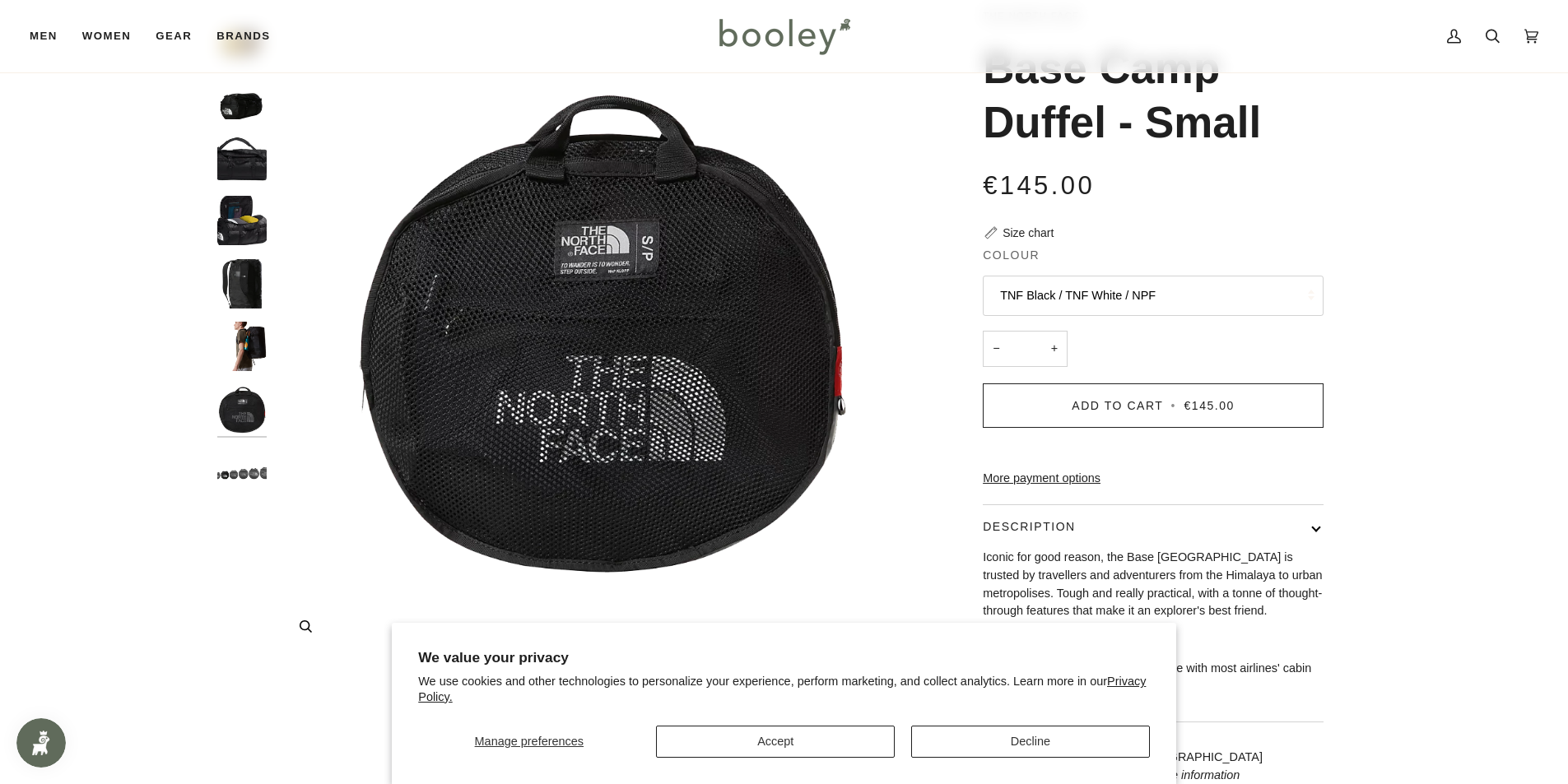
scroll to position [82, 0]
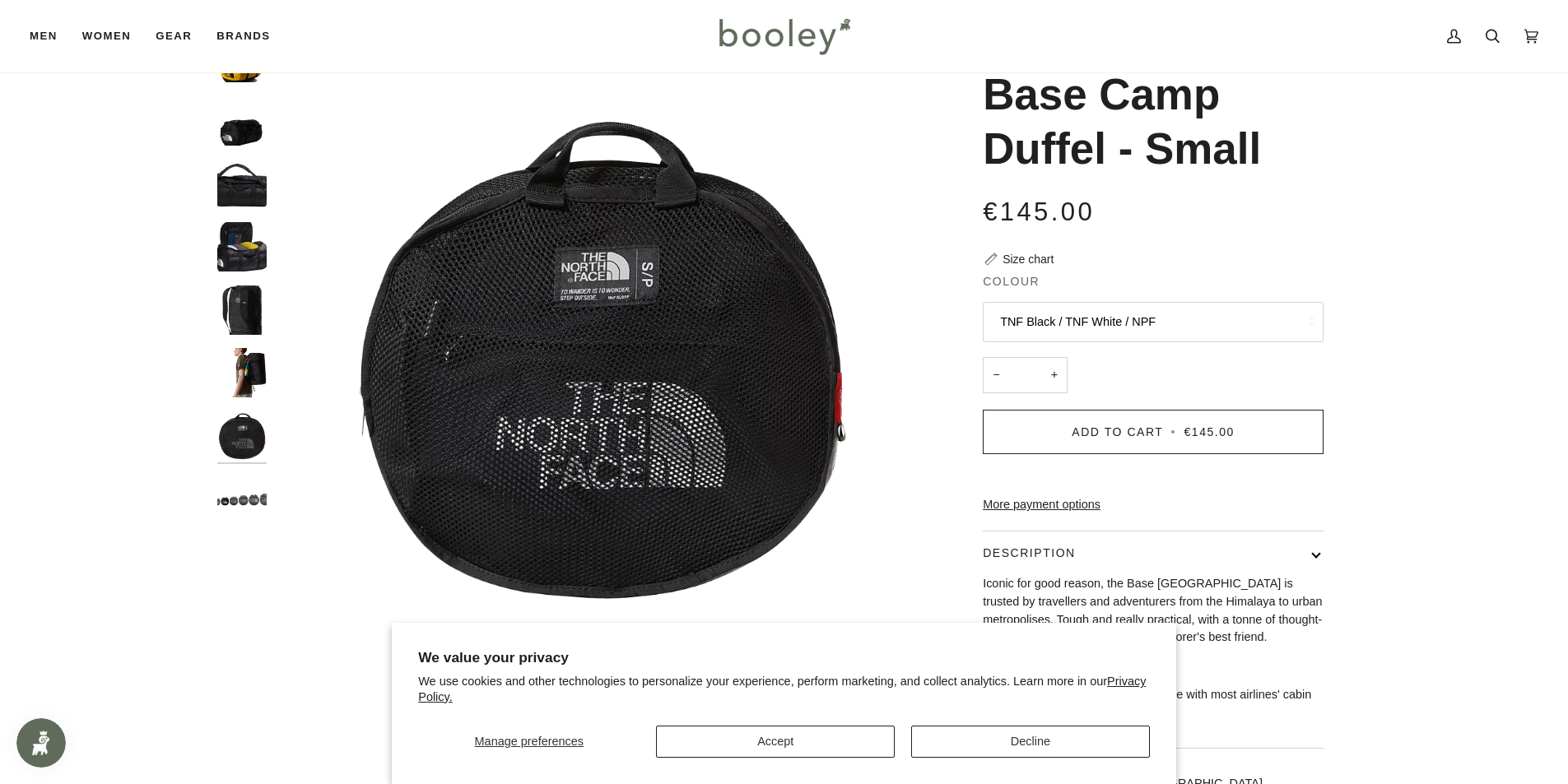
click at [253, 306] on img "The North Face Base Camp Duffel - Small - Booley GalwayThe North Face Base Camp…" at bounding box center [241, 309] width 49 height 49
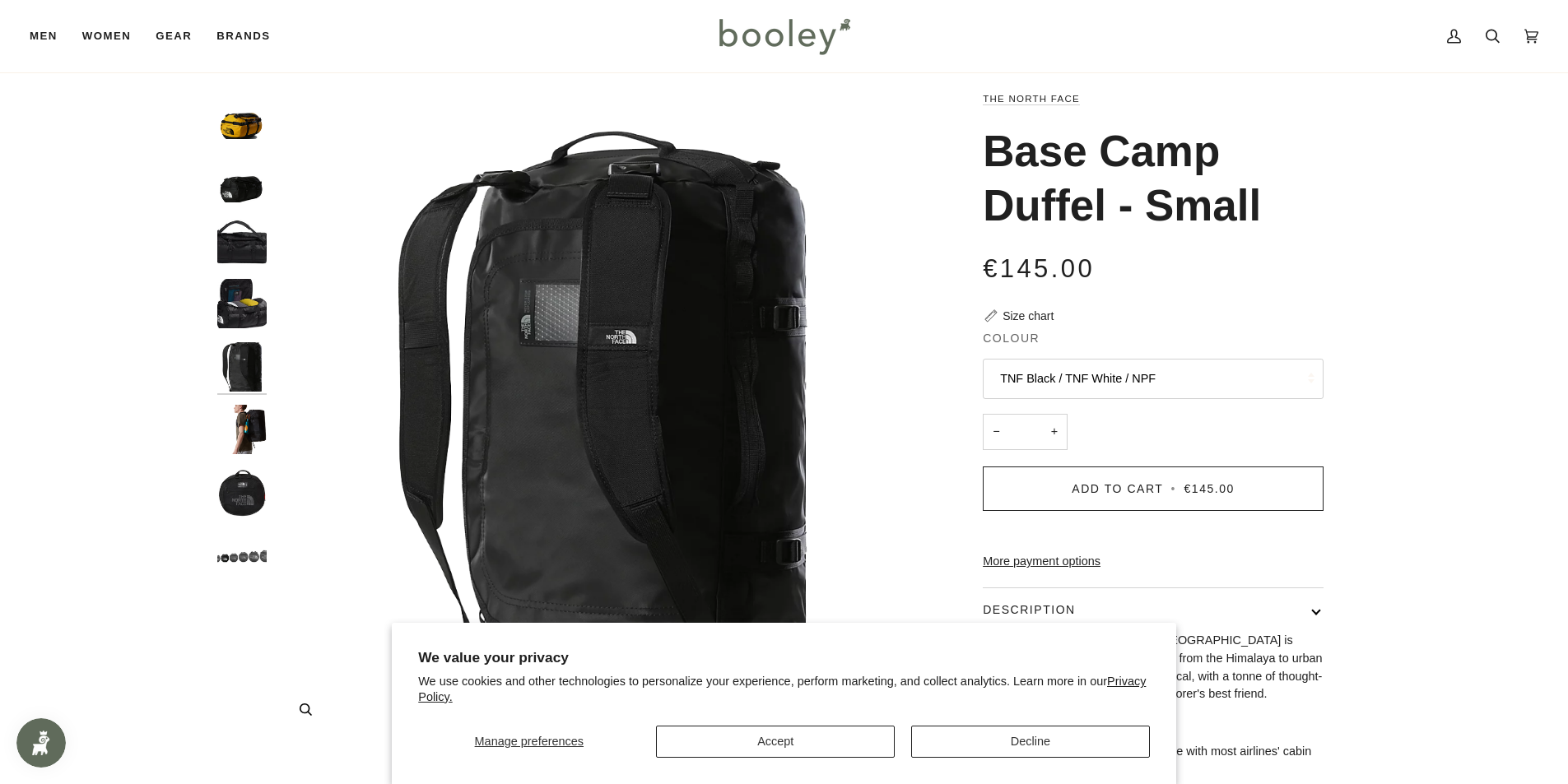
scroll to position [0, 0]
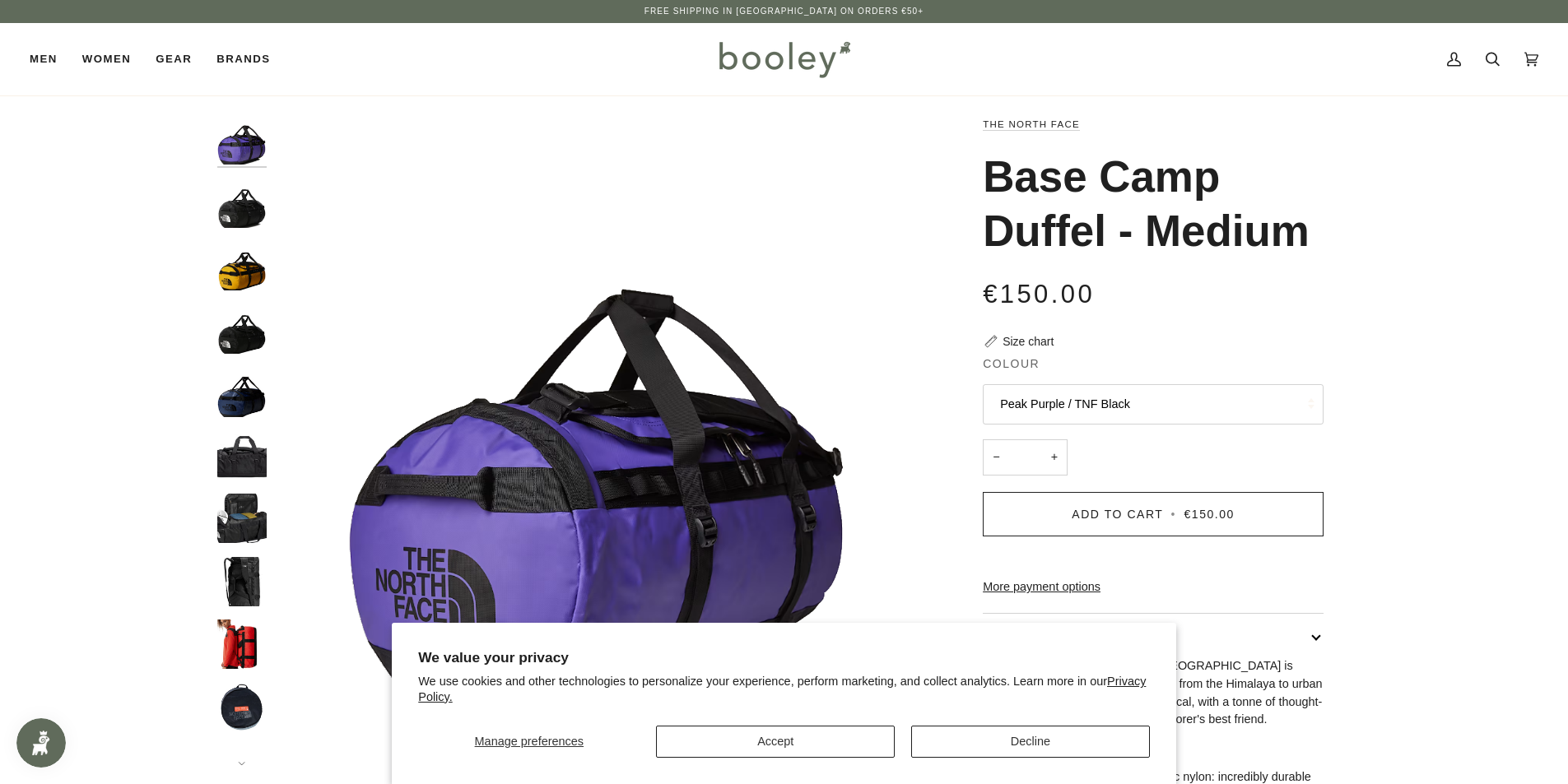
click at [245, 281] on img "Base Camp Duffel - Medium" at bounding box center [241, 265] width 49 height 49
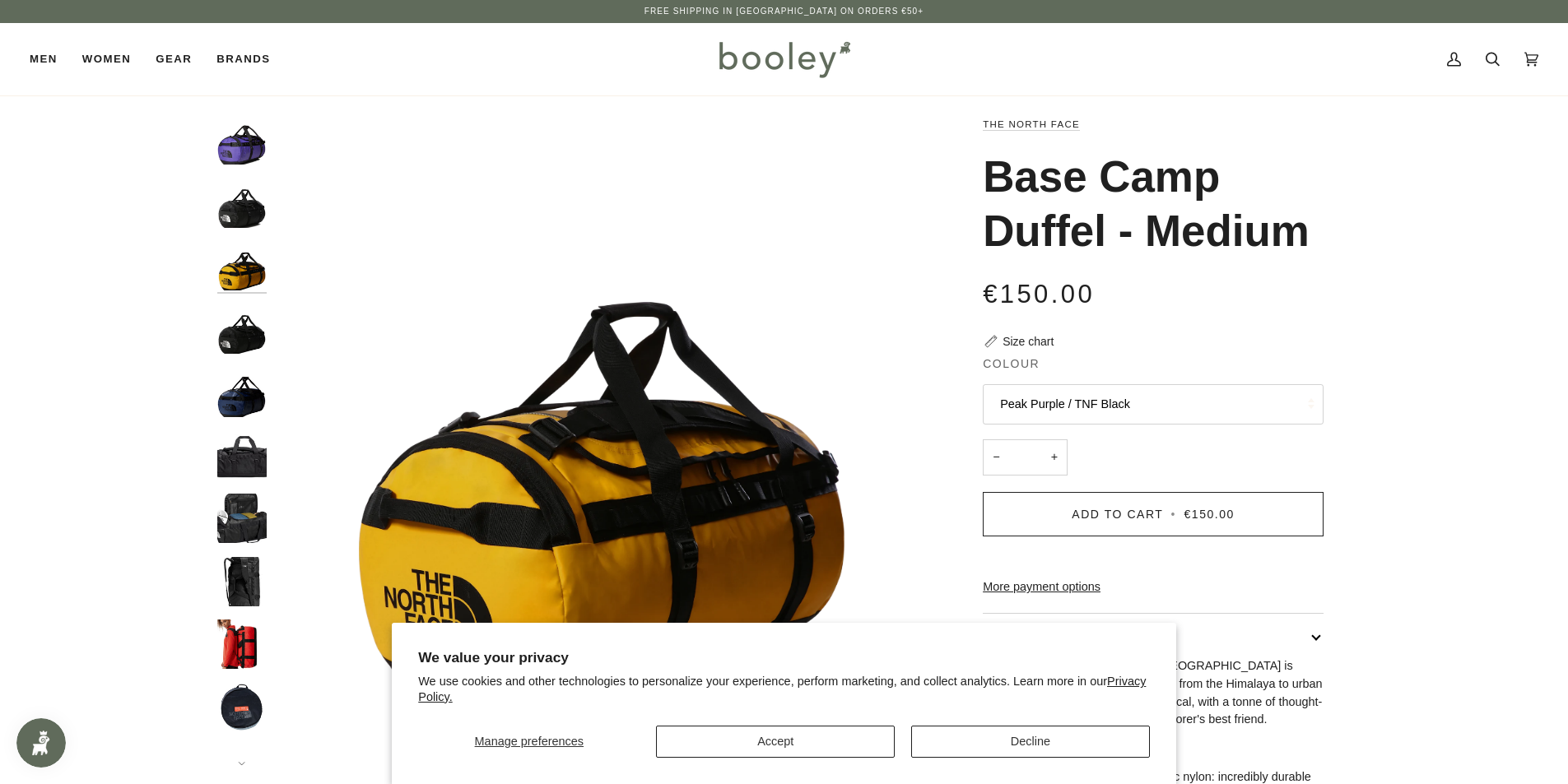
click at [243, 223] on img "The North Face Base Camp Duffel - Medium TNF Black / TNF White A - Booley Galway" at bounding box center [241, 202] width 49 height 49
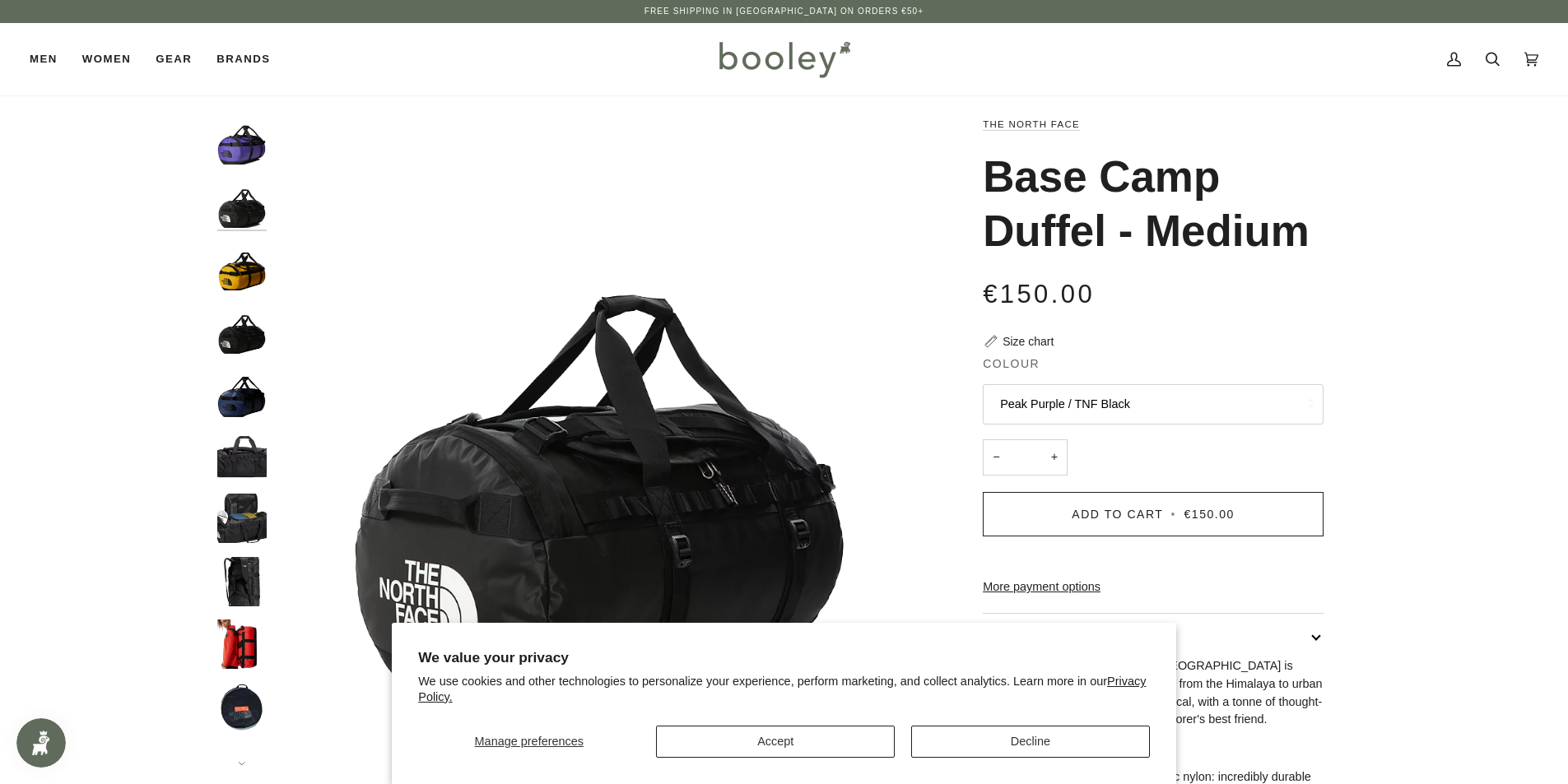
click at [245, 189] on img "The North Face Base Camp Duffel - Medium TNF Black / TNF White A - Booley Galway" at bounding box center [241, 202] width 49 height 49
click at [246, 163] on img "The North Face Base Camp Duffel - Medium Peak Purple / TNF Black - Booley Galway" at bounding box center [241, 139] width 49 height 49
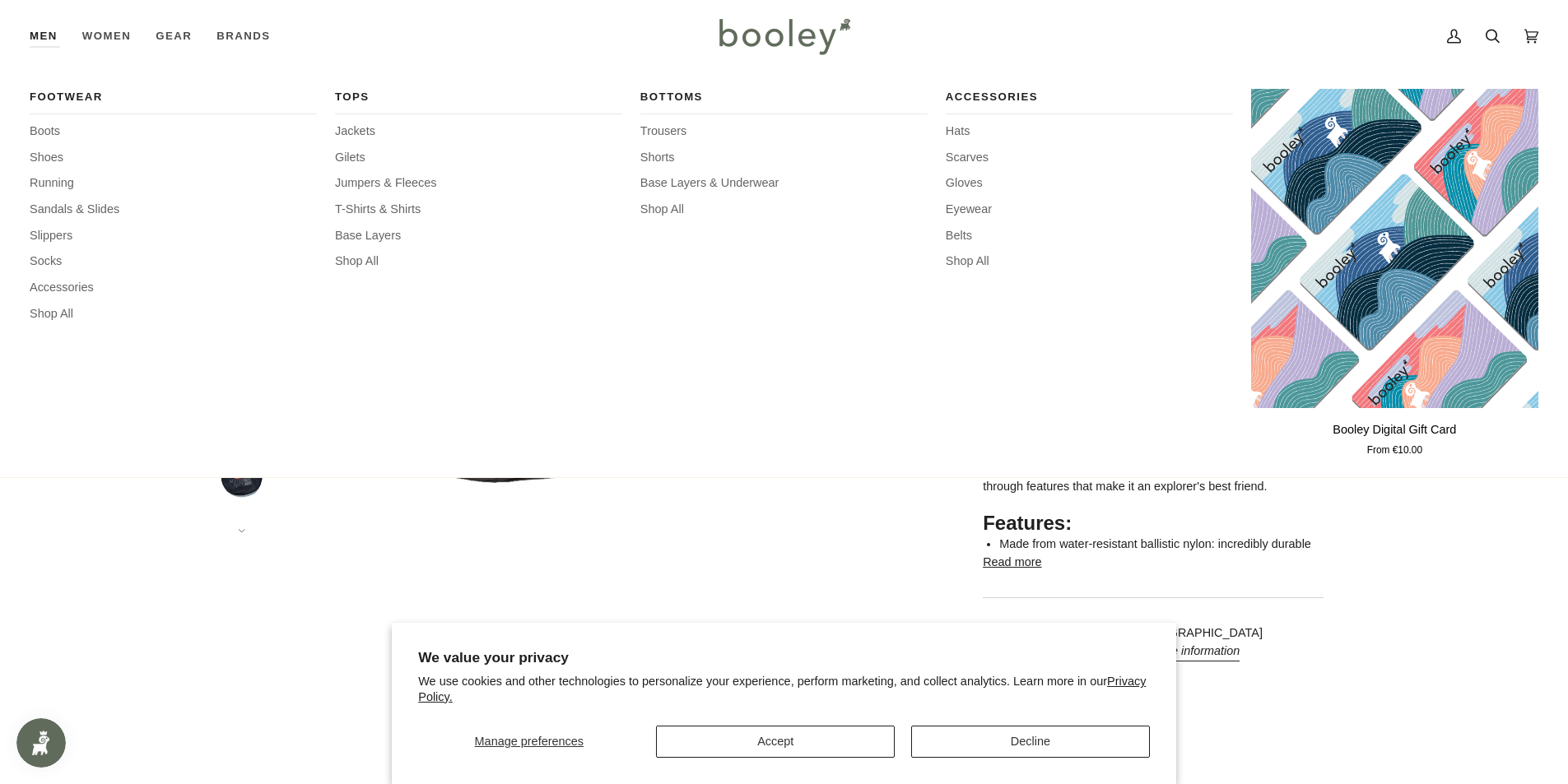
scroll to position [494, 0]
